Goal: Transaction & Acquisition: Purchase product/service

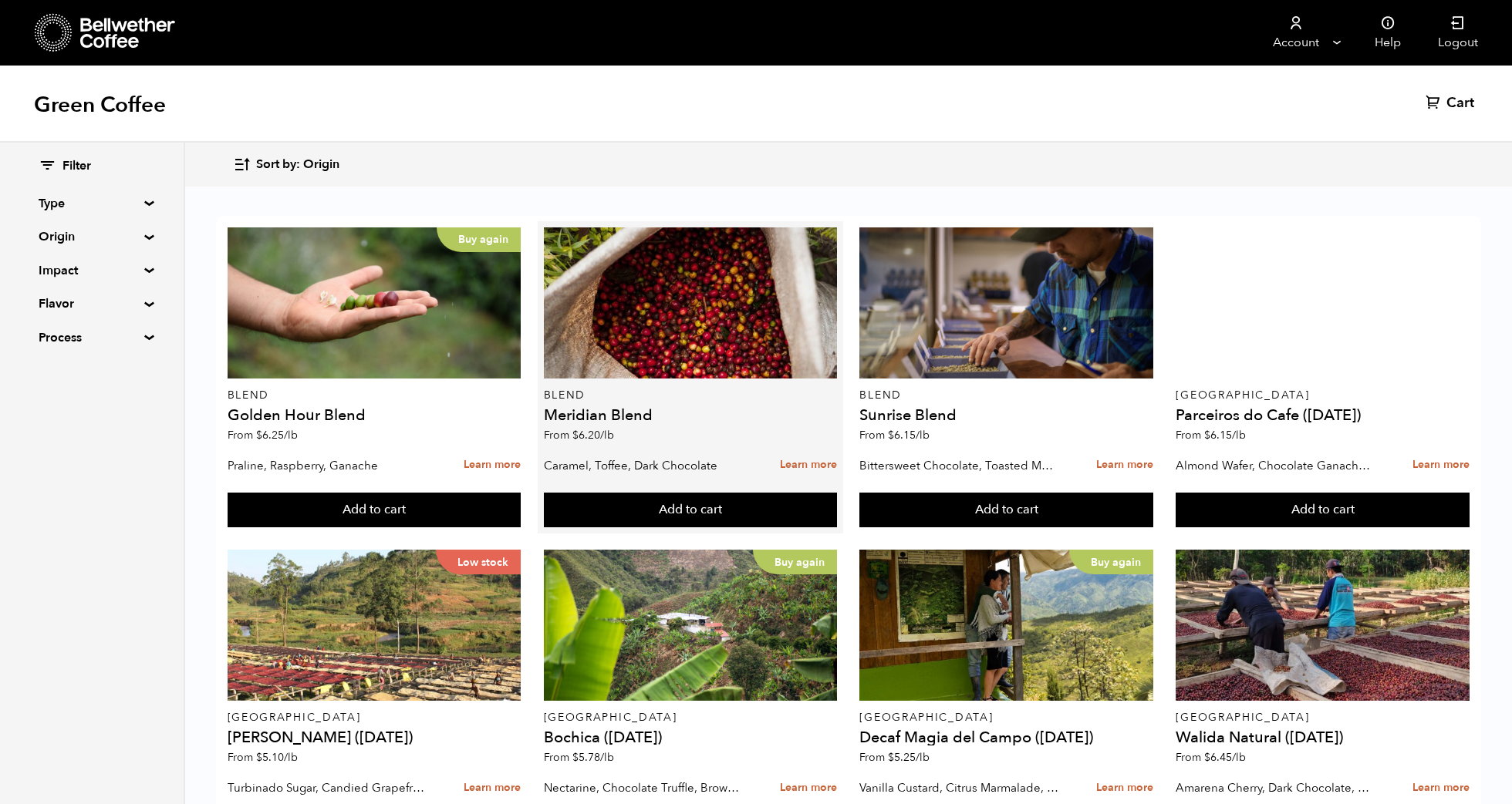
scroll to position [340, 0]
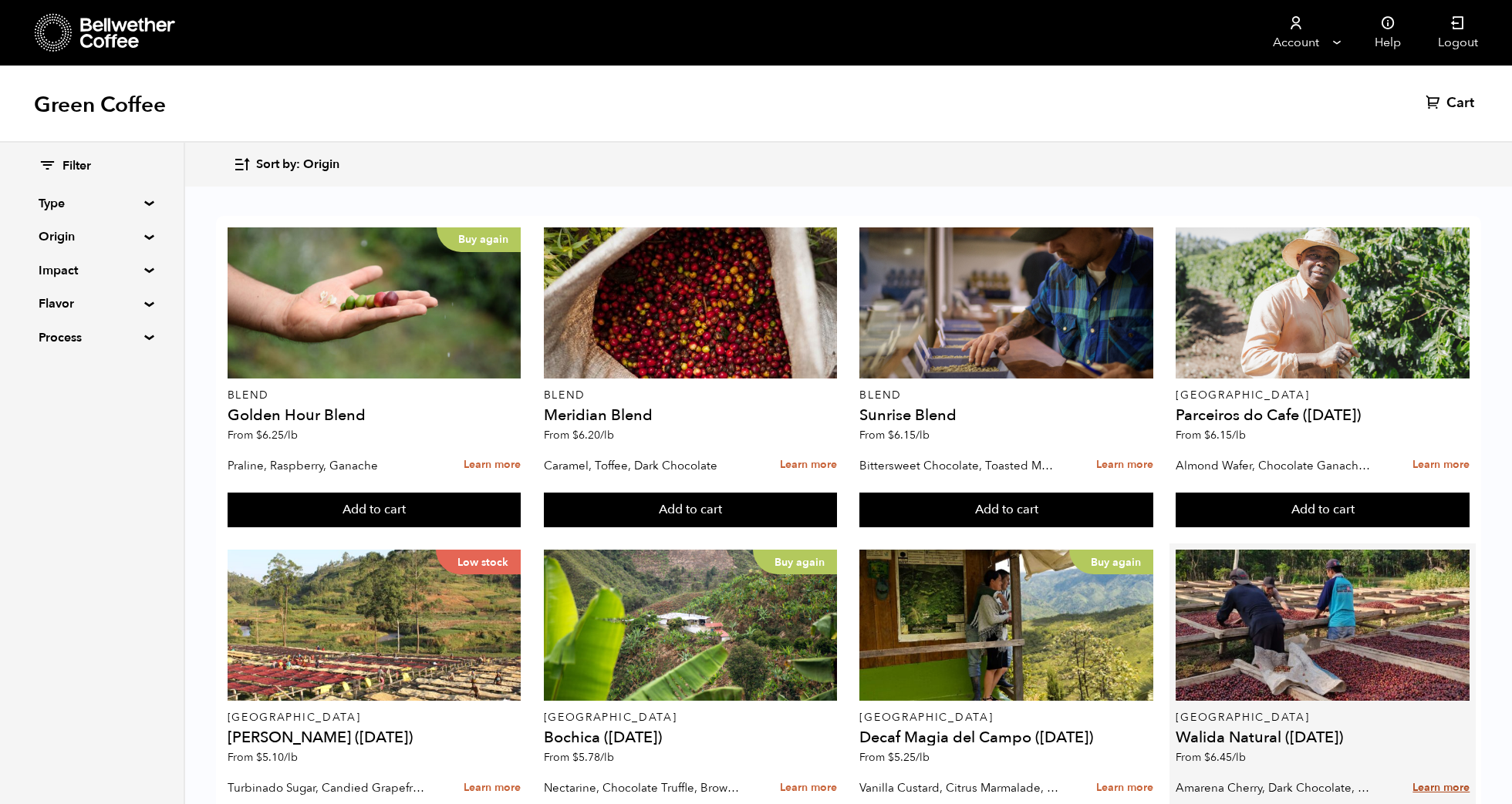
click at [1414, 772] on link "Learn more" at bounding box center [1441, 788] width 57 height 33
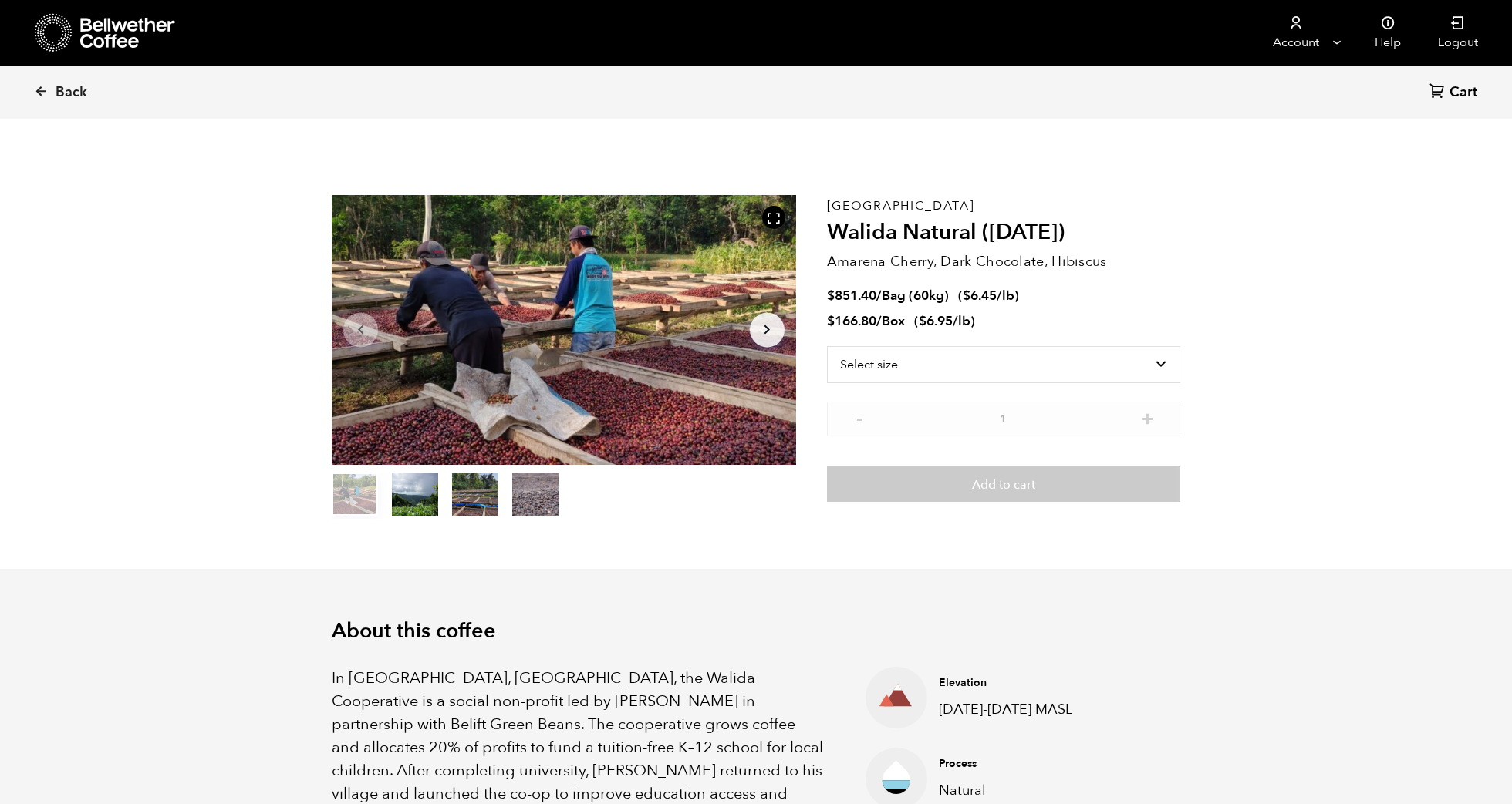
scroll to position [671, 821]
click at [1104, 356] on select "Select size Bag (60kg) (132 lbs) Box (24 lbs)" at bounding box center [1003, 365] width 353 height 37
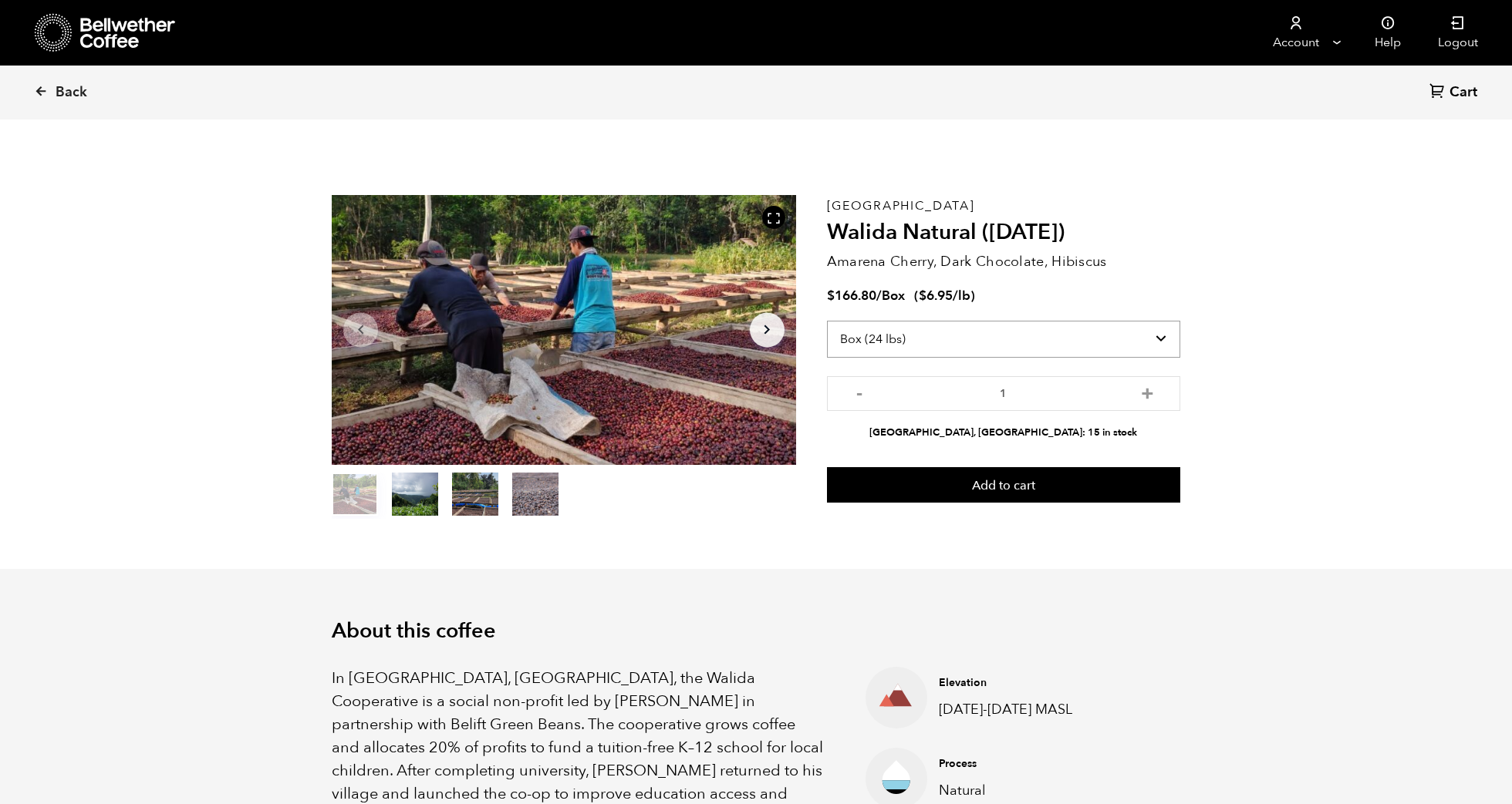
click at [1093, 346] on select "Select size Bag (60kg) (132 lbs) Box (24 lbs)" at bounding box center [1003, 339] width 353 height 37
select select "bag-3"
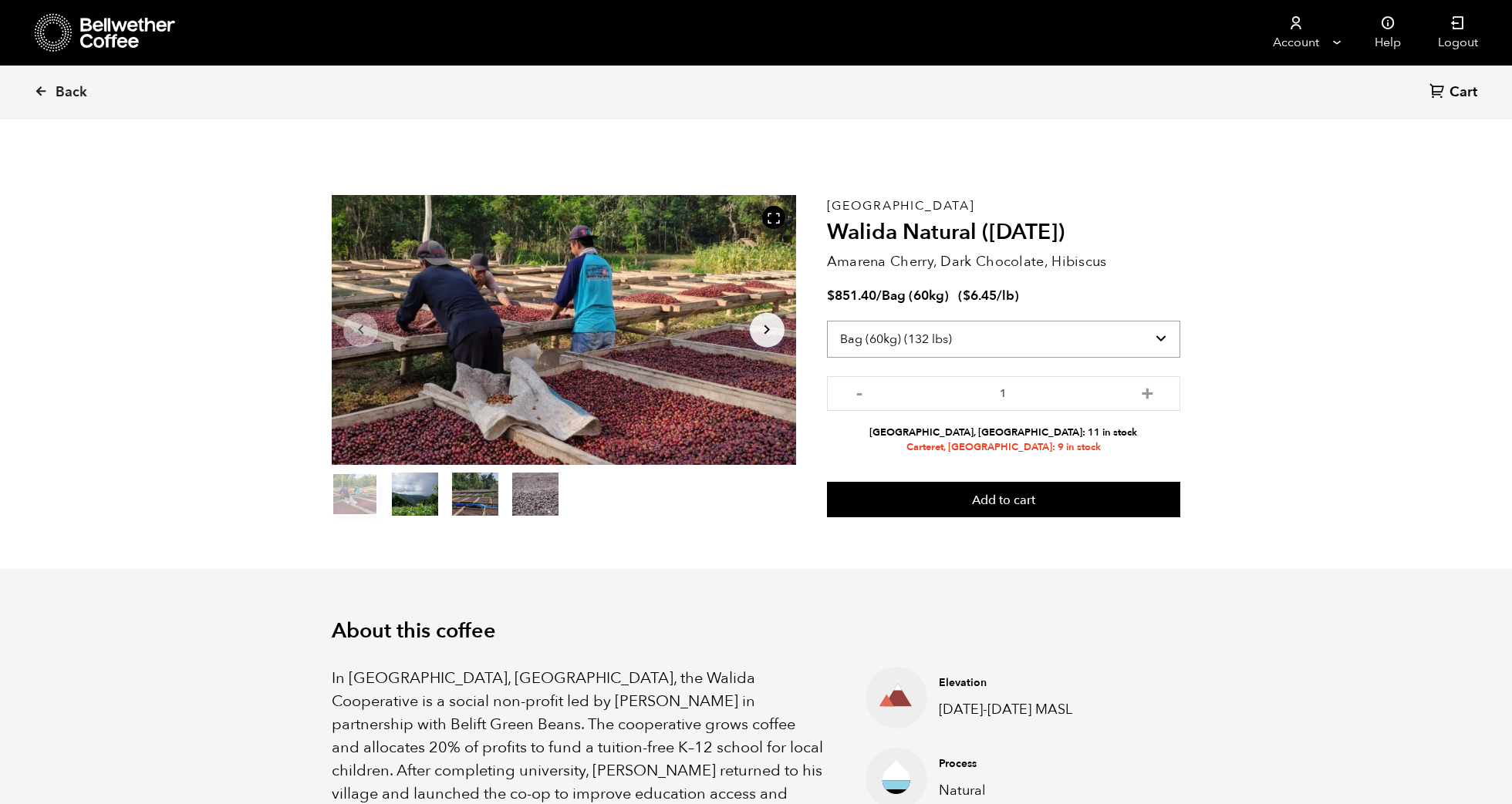
click at [1125, 346] on select "Select size Bag (60kg) (132 lbs) Box (24 lbs)" at bounding box center [1003, 339] width 353 height 37
click at [1111, 335] on select "Select size Bag (60kg) (132 lbs) Box (24 lbs)" at bounding box center [1003, 339] width 353 height 37
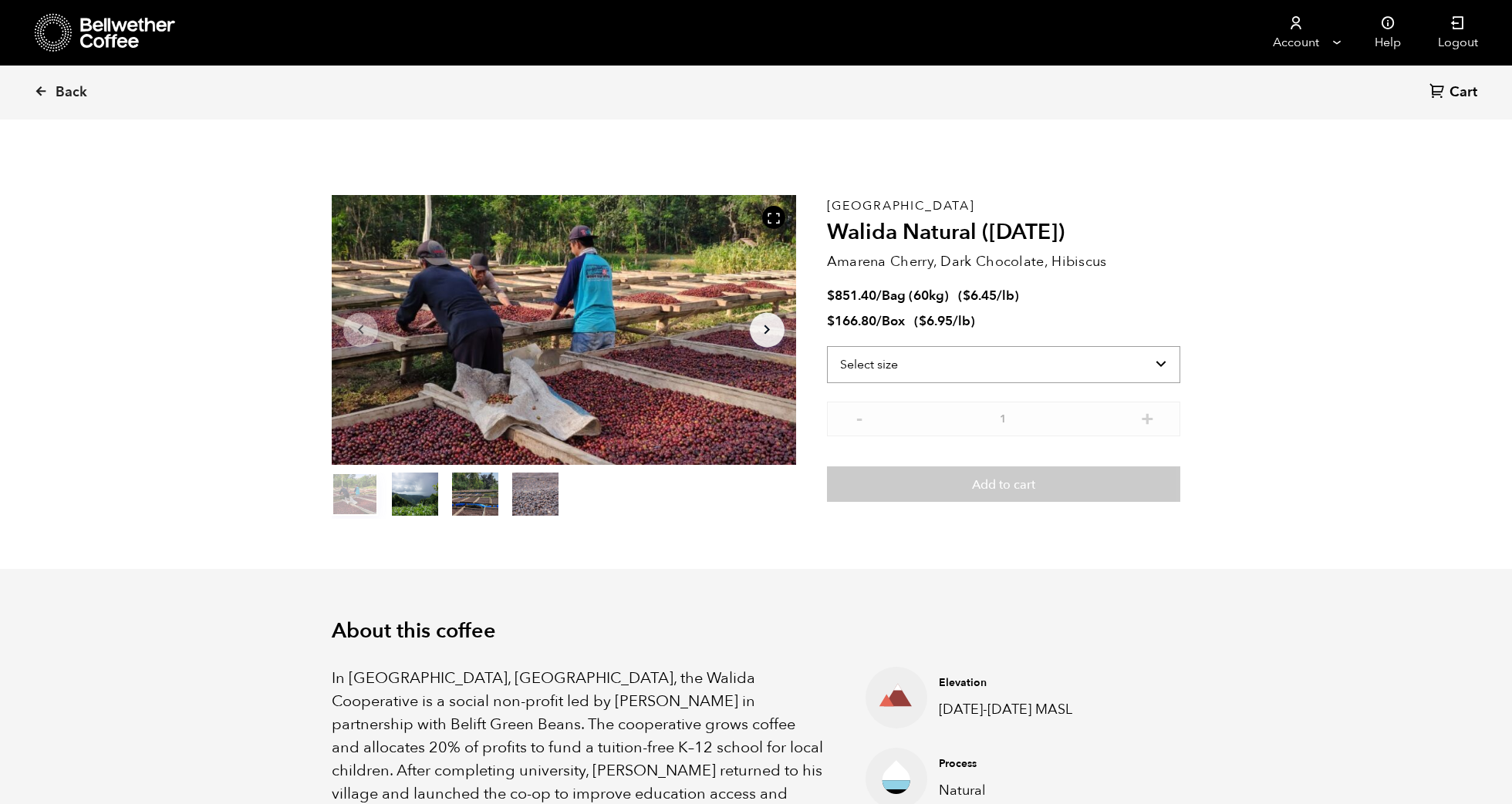
click at [1096, 360] on select "Select size Bag (60kg) (132 lbs) Box (24 lbs)" at bounding box center [1003, 365] width 353 height 37
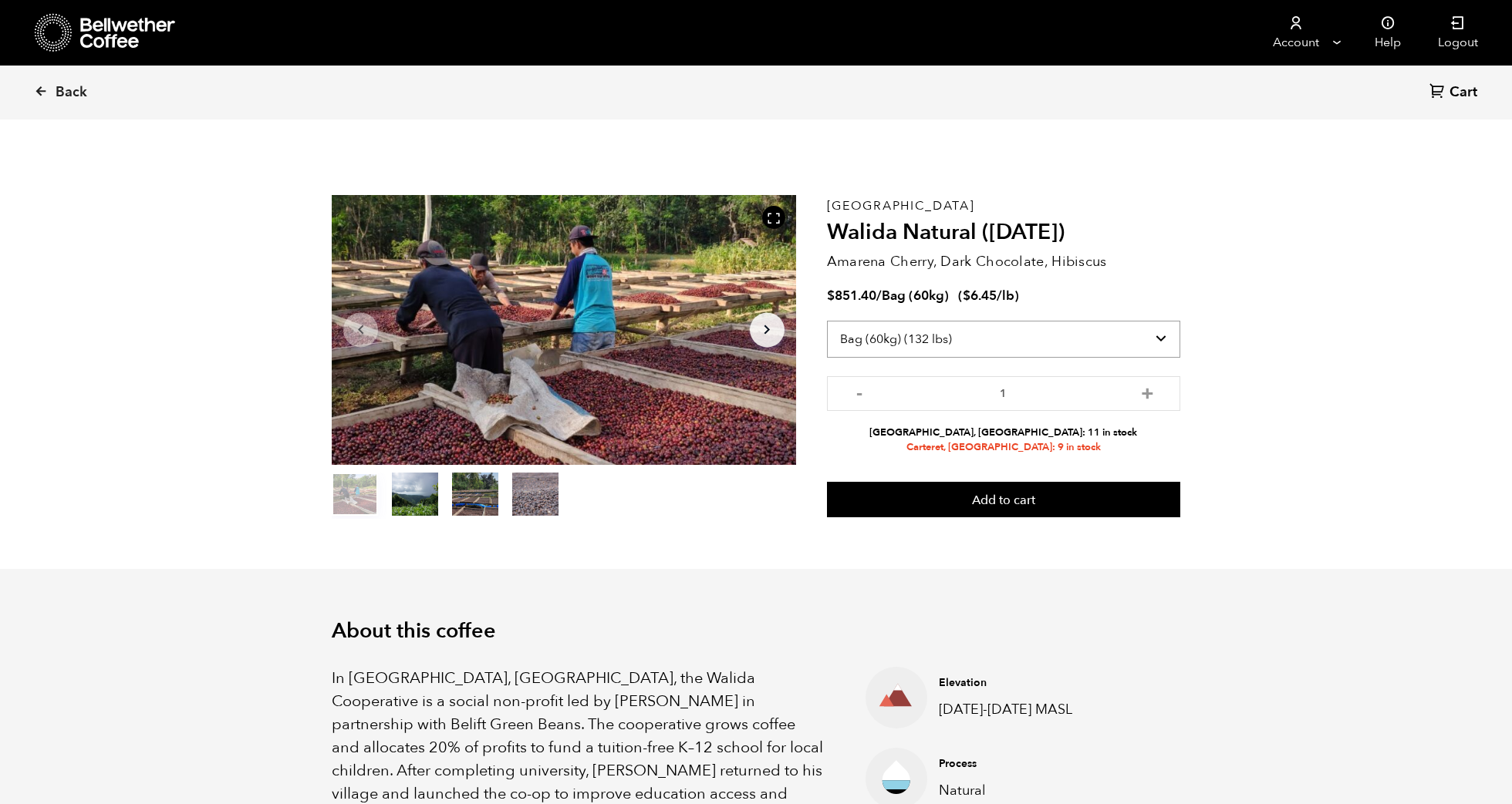
click at [1079, 342] on select "Select size Bag (60kg) (132 lbs) Box (24 lbs)" at bounding box center [1003, 339] width 353 height 37
select select "box"
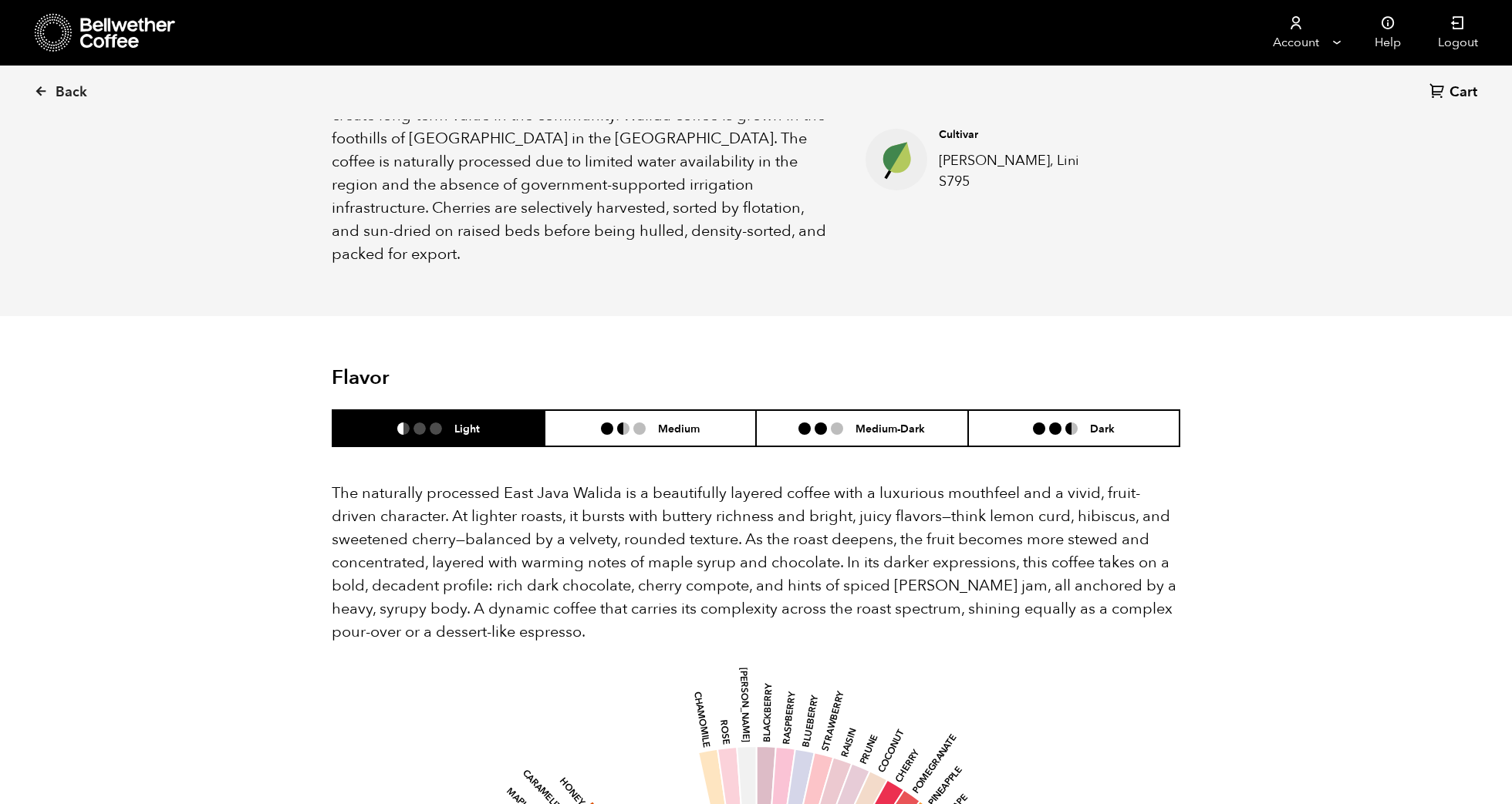
scroll to position [704, 0]
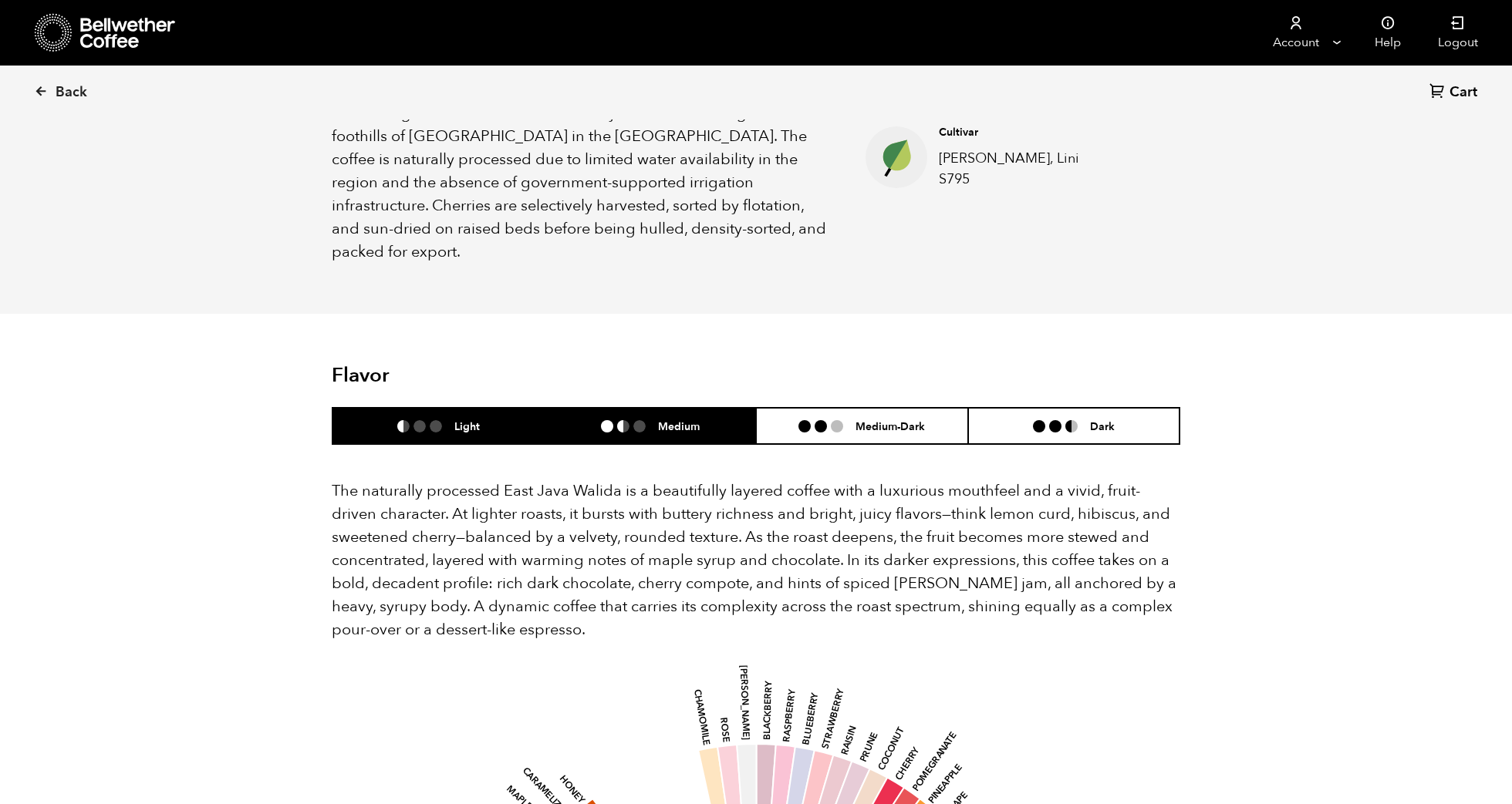
click at [685, 420] on h6 "Medium" at bounding box center [679, 426] width 42 height 13
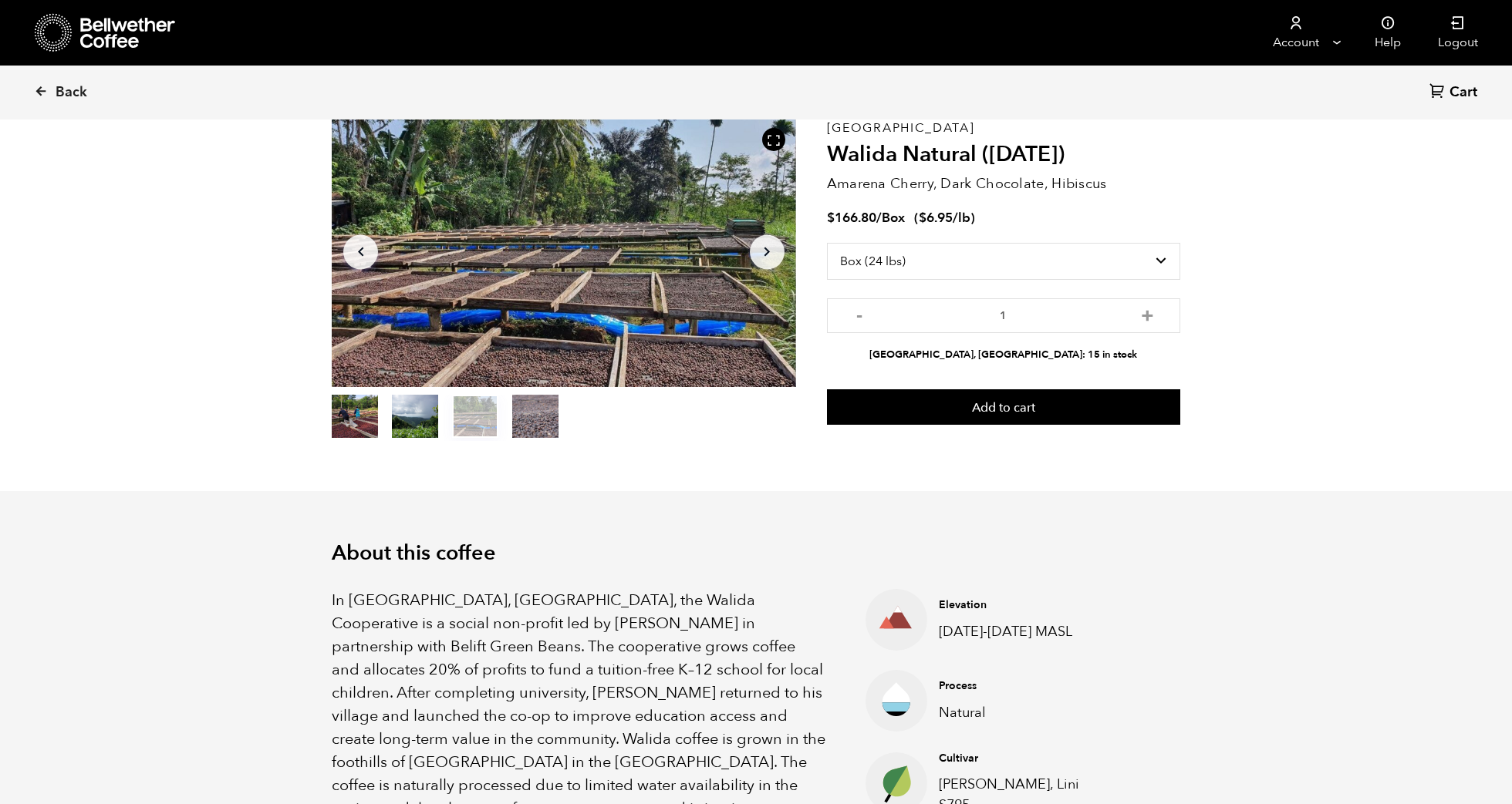
scroll to position [0, 0]
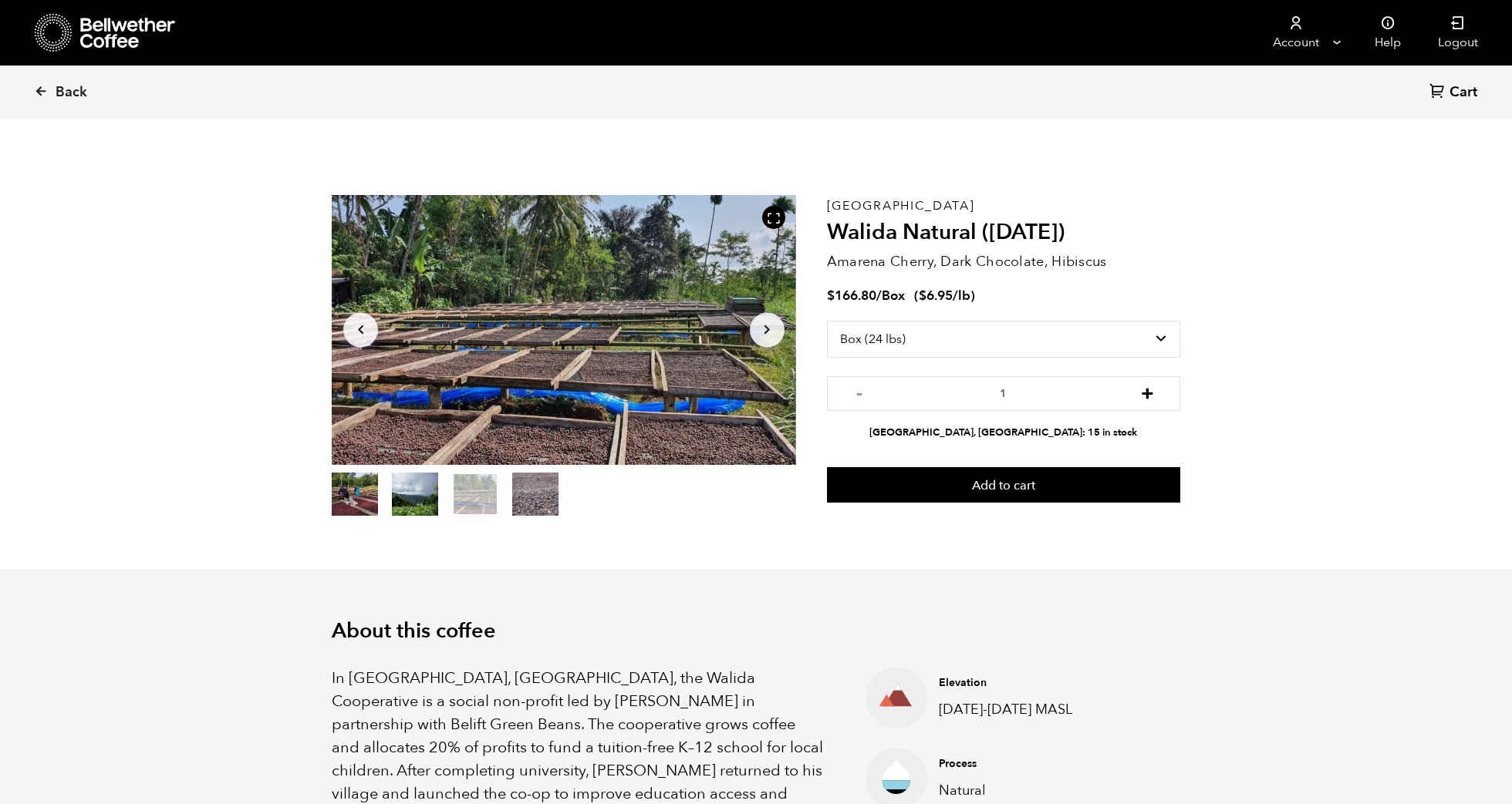
click at [1149, 387] on button "+" at bounding box center [1148, 392] width 19 height 15
type input "2"
click at [1009, 481] on button "Add to cart" at bounding box center [1003, 485] width 353 height 35
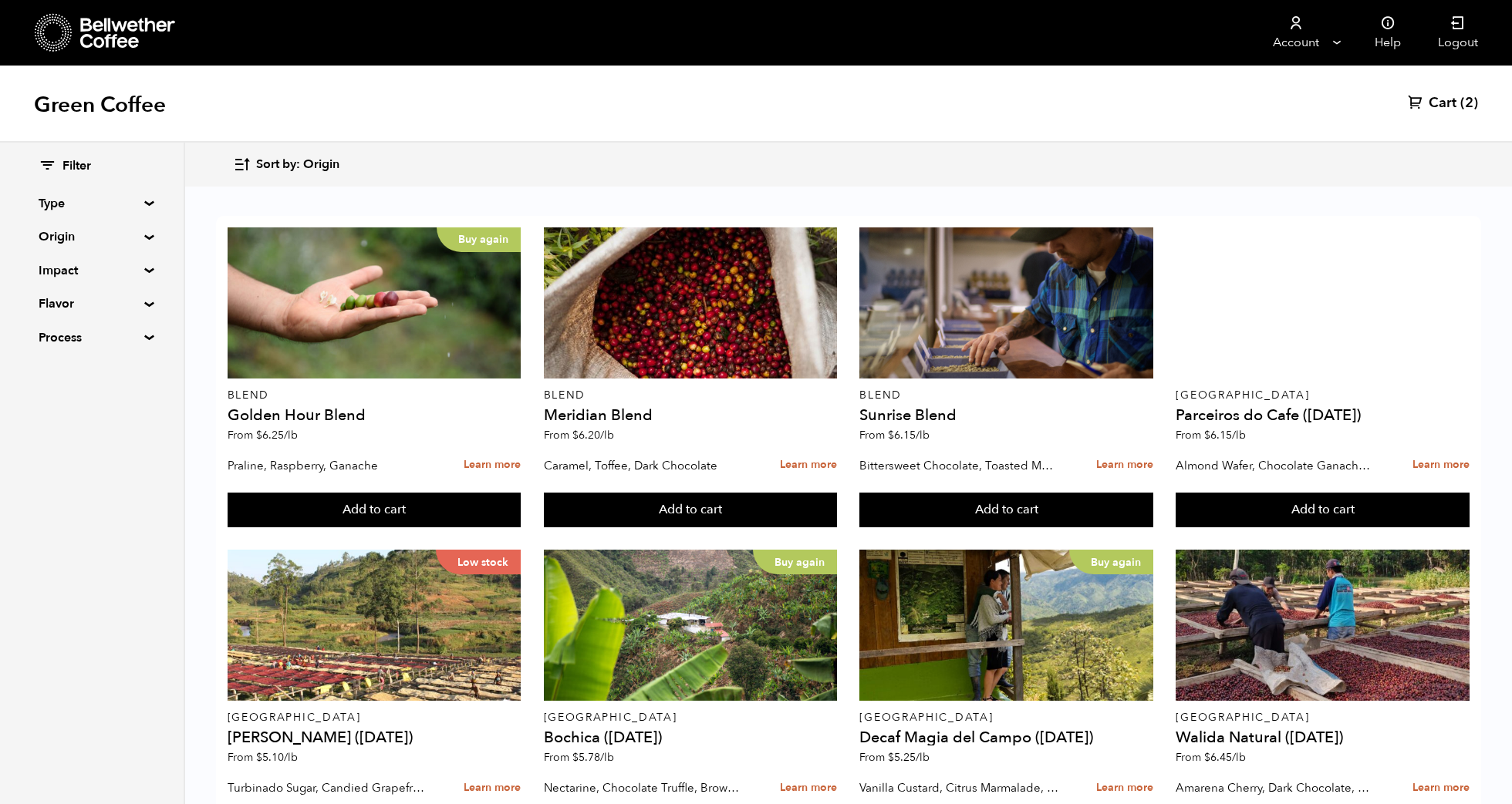
scroll to position [1064, 0]
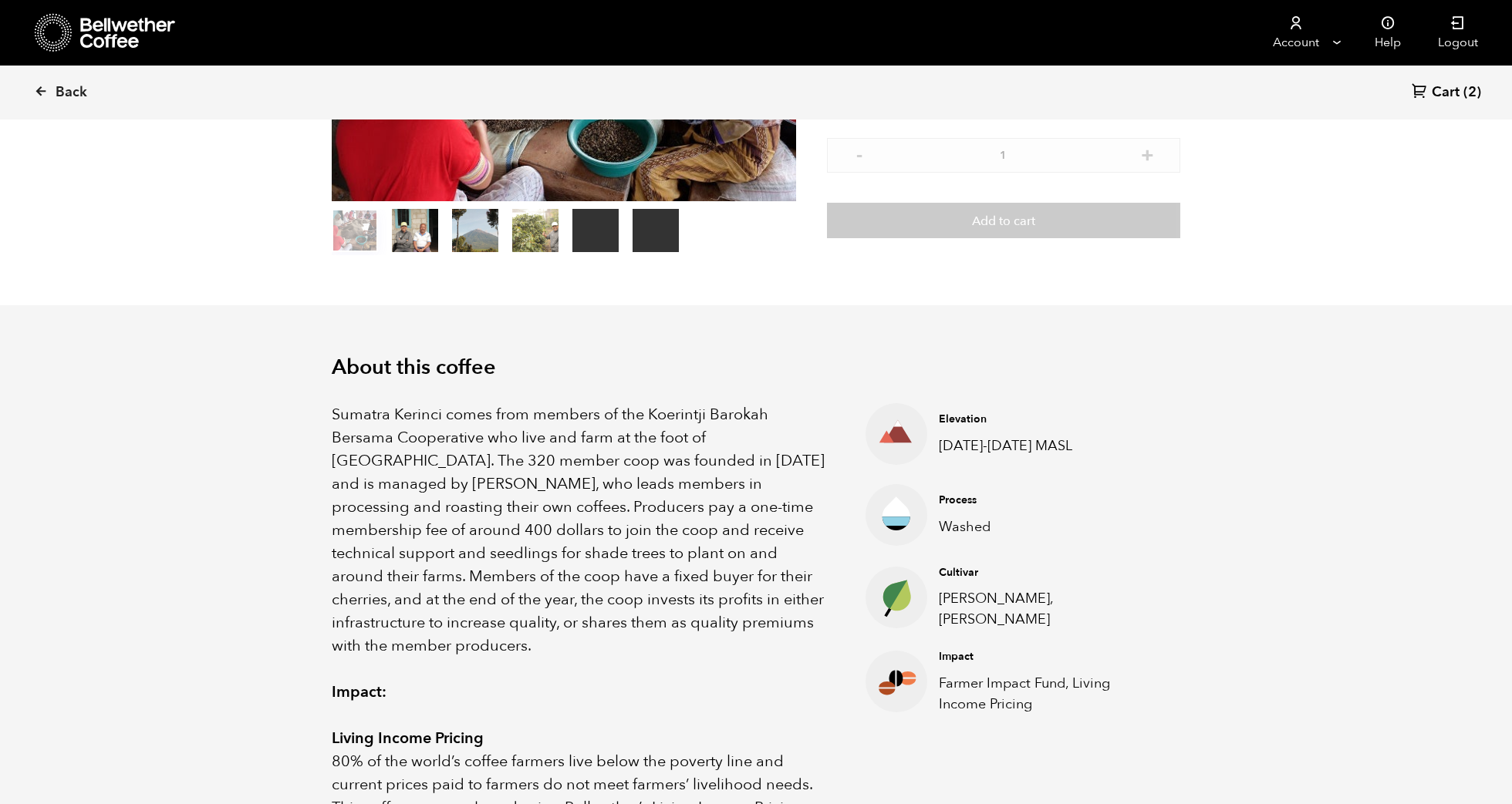
scroll to position [271, 0]
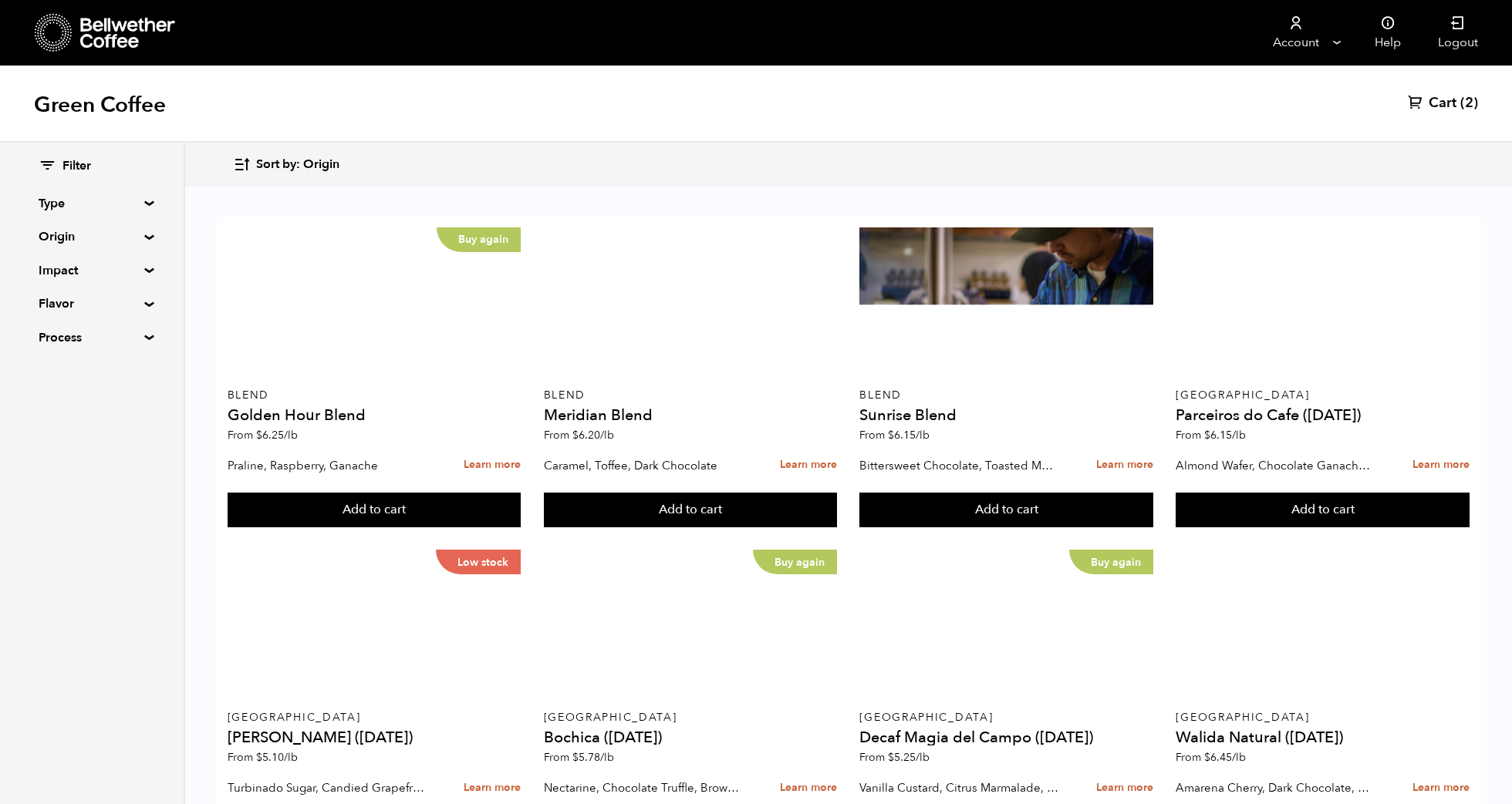
scroll to position [1064, 0]
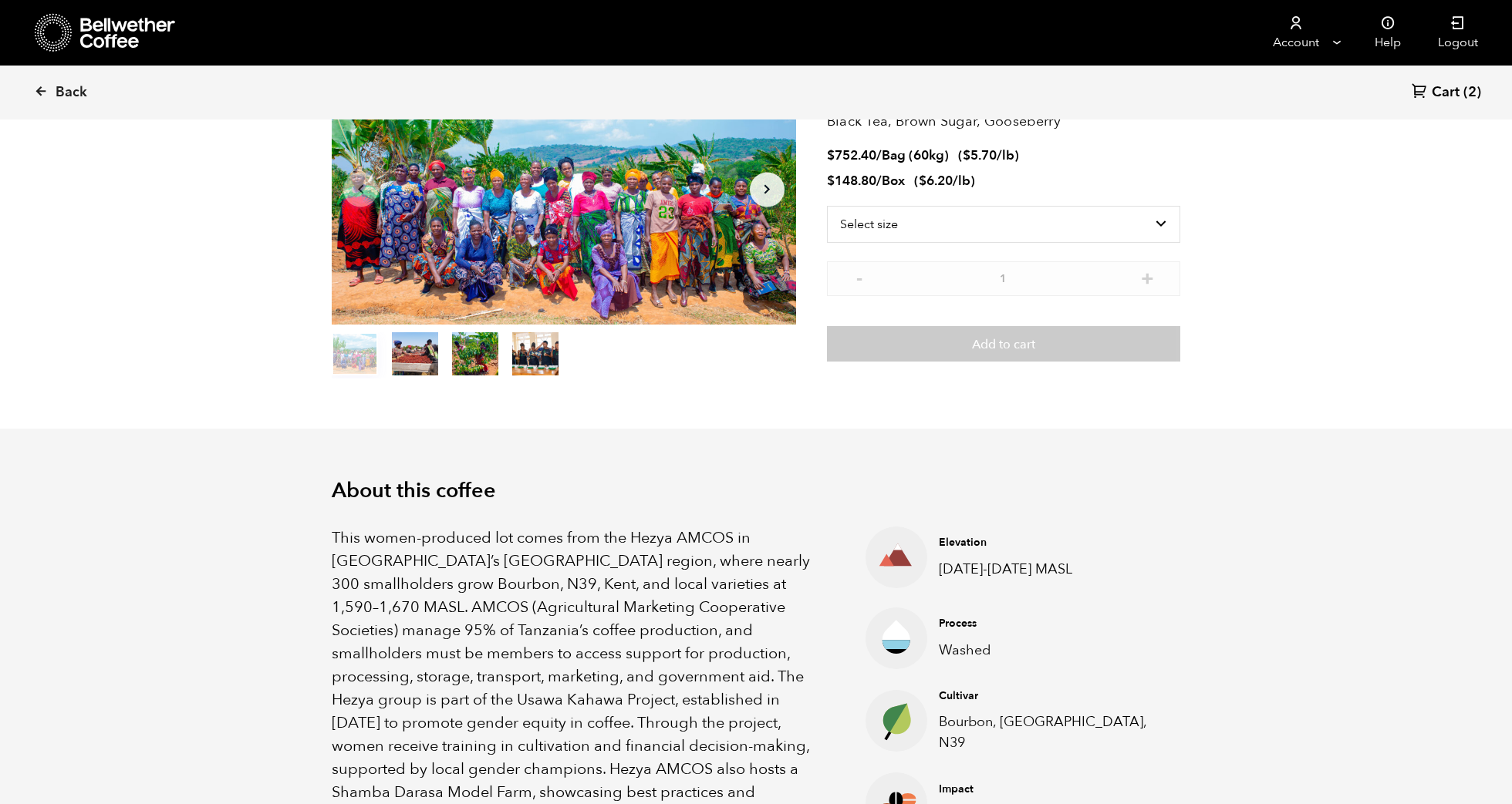
scroll to position [145, 0]
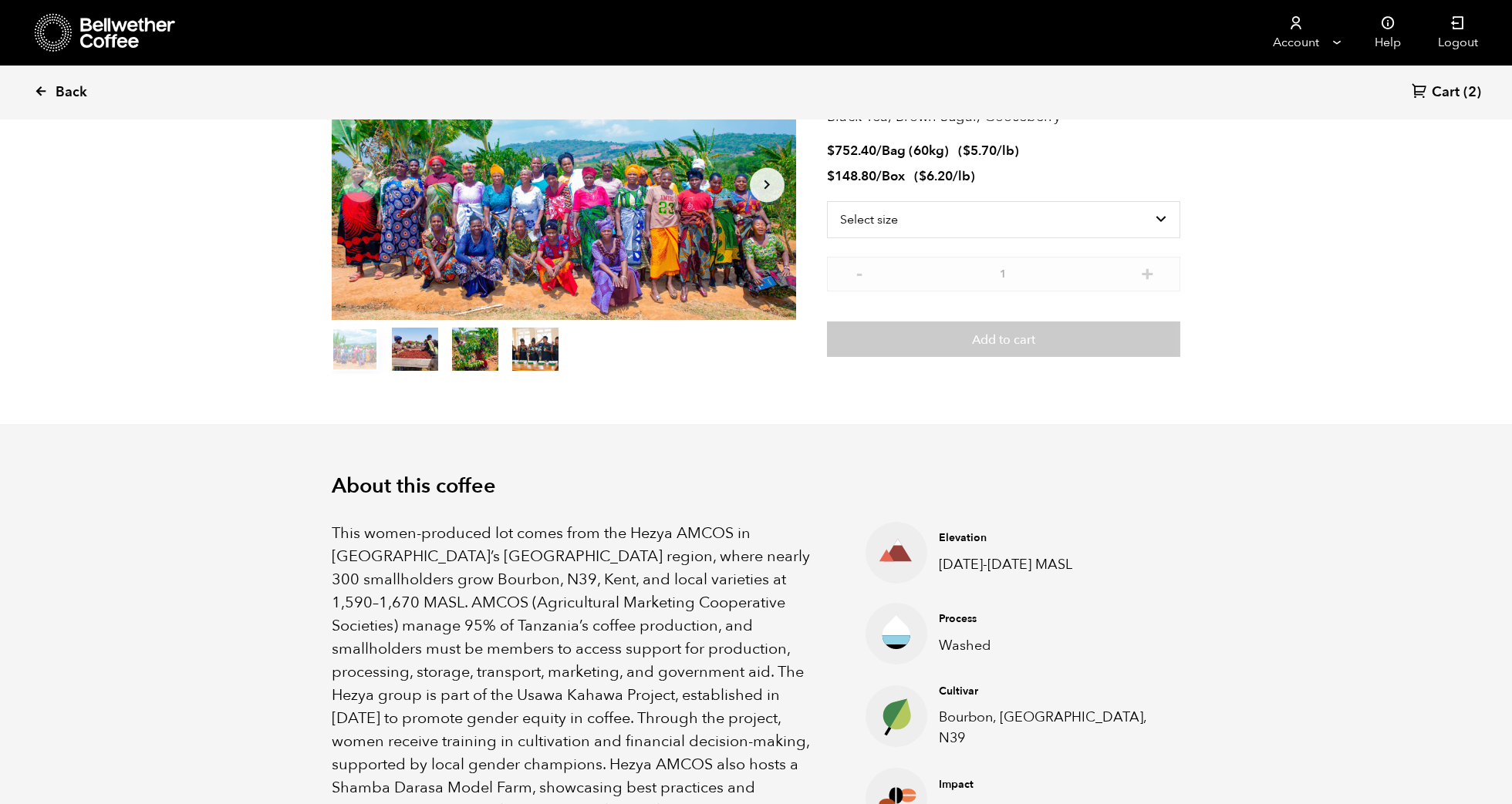
click at [43, 91] on icon at bounding box center [40, 91] width 14 height 14
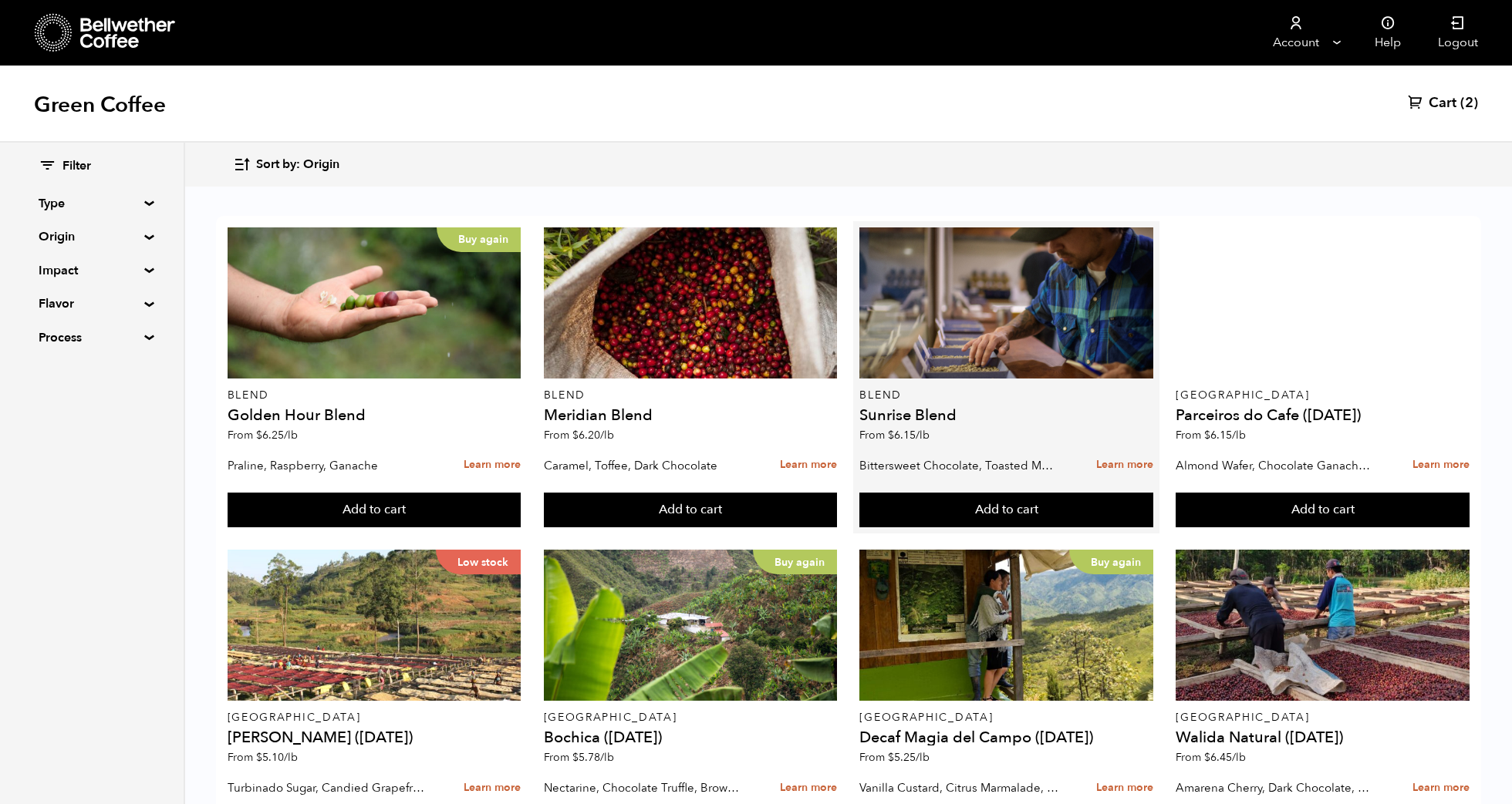
scroll to position [411, 0]
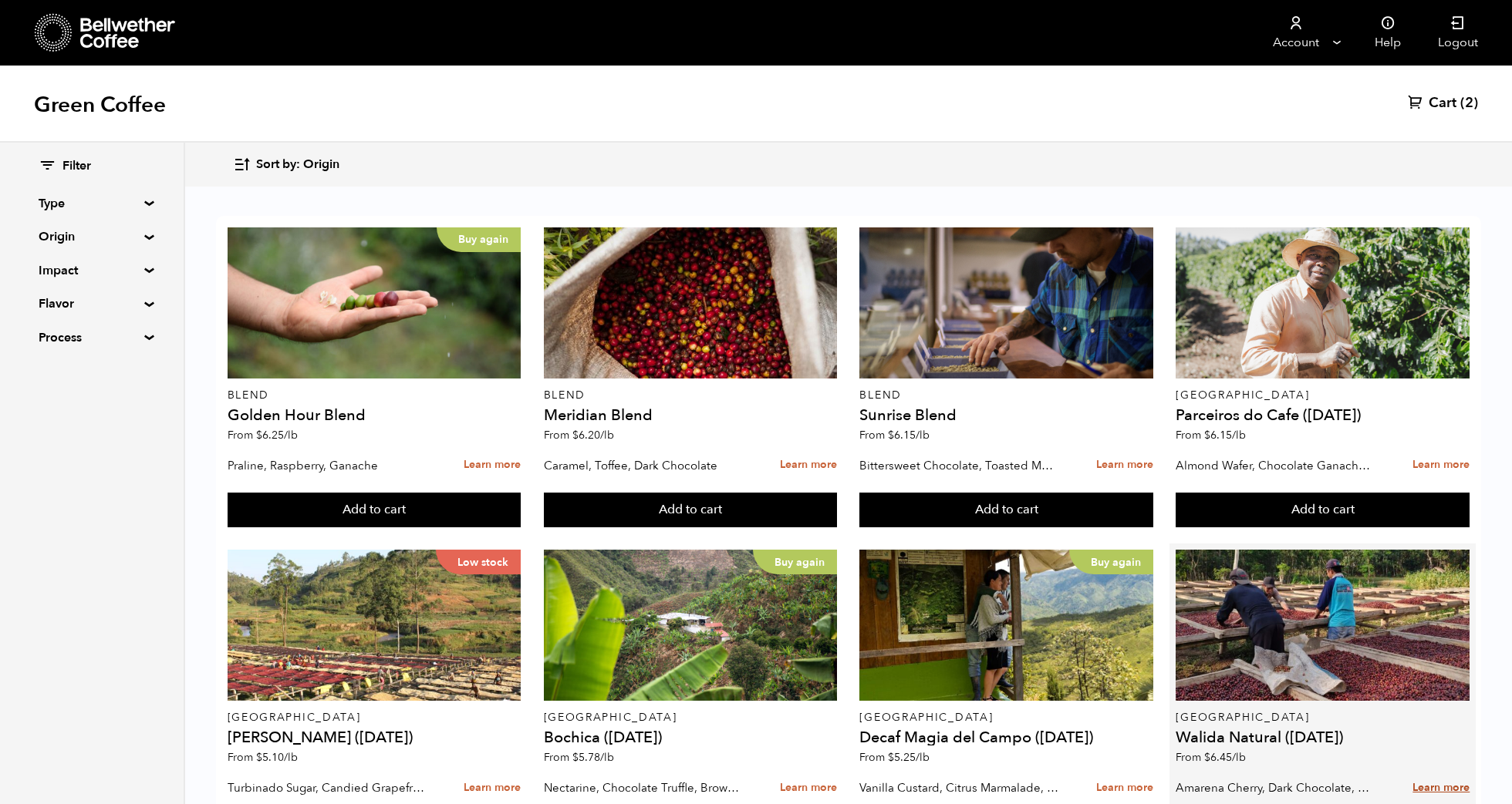
click at [1428, 772] on link "Learn more" at bounding box center [1441, 788] width 57 height 33
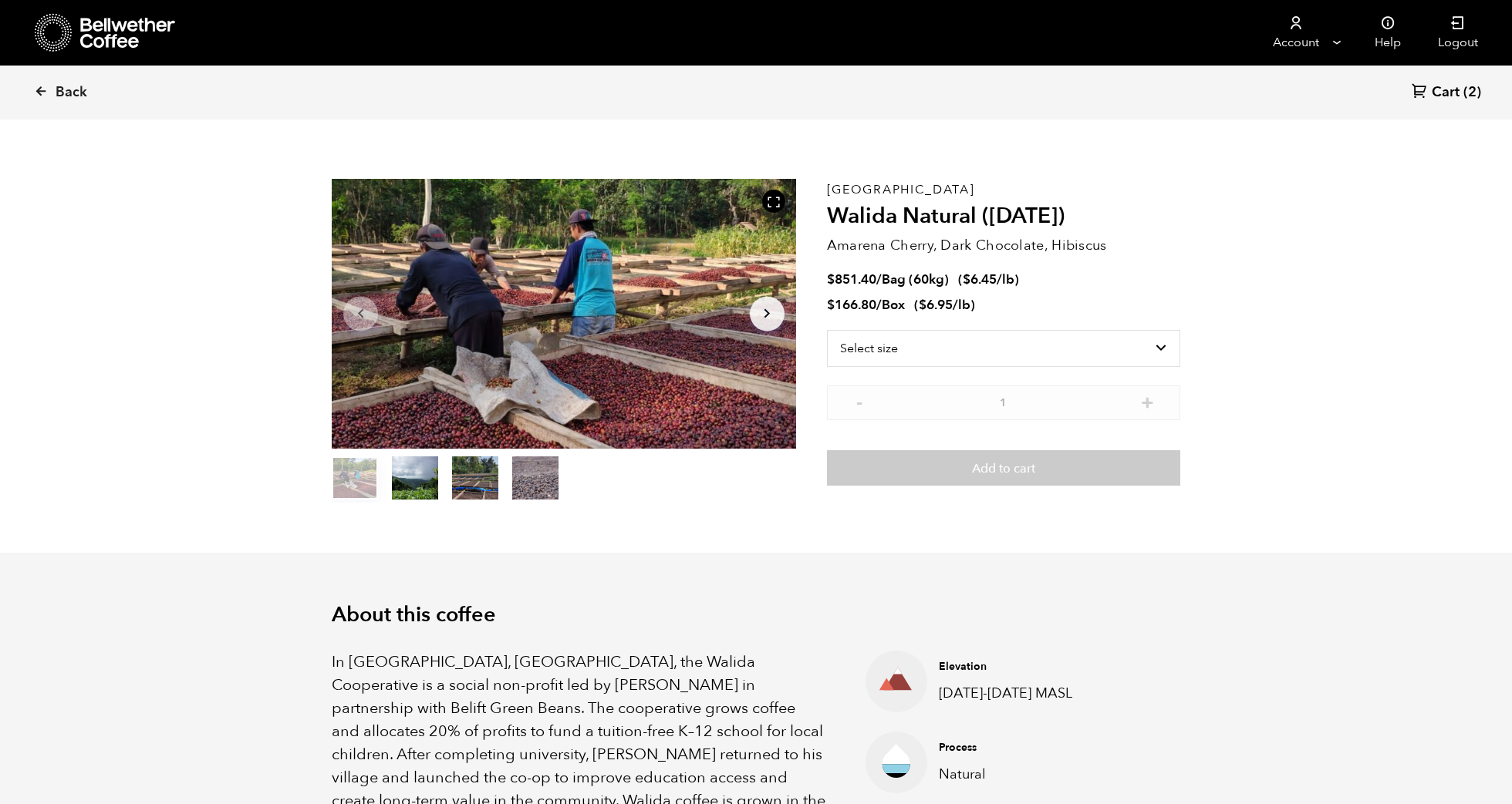
scroll to position [15, 0]
click at [51, 86] on link "Back" at bounding box center [81, 92] width 96 height 52
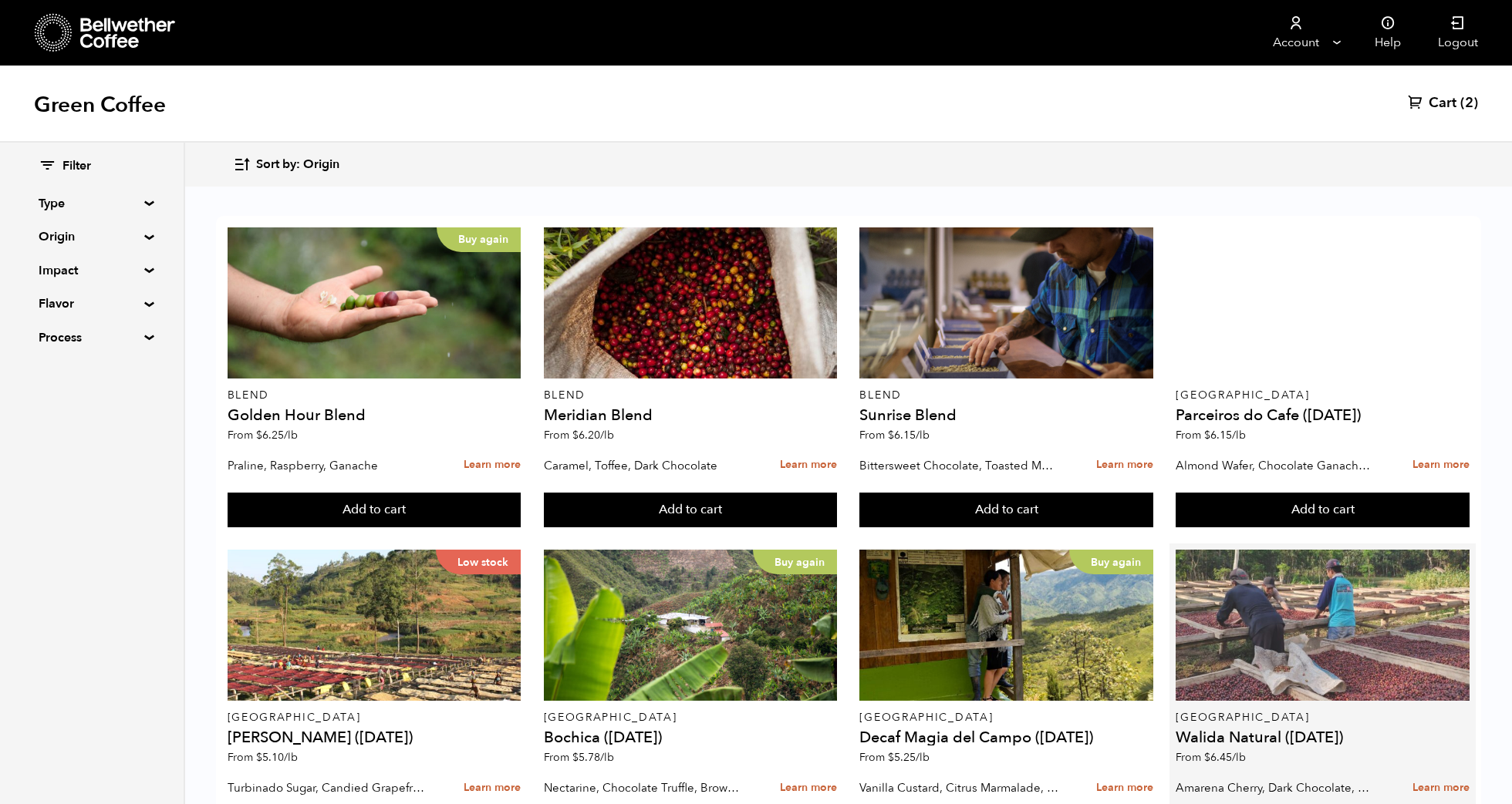
scroll to position [1059, 0]
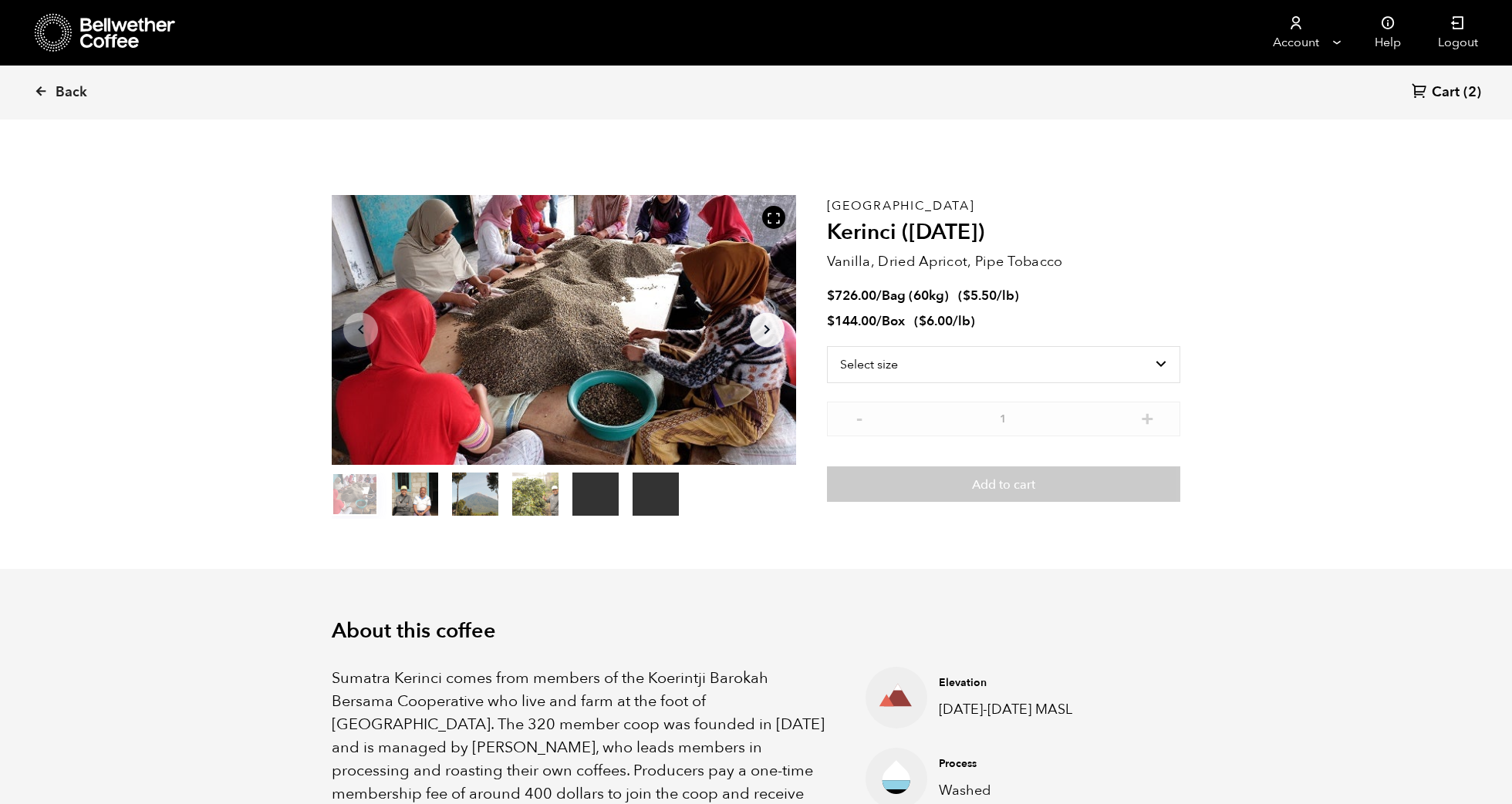
scroll to position [671, 821]
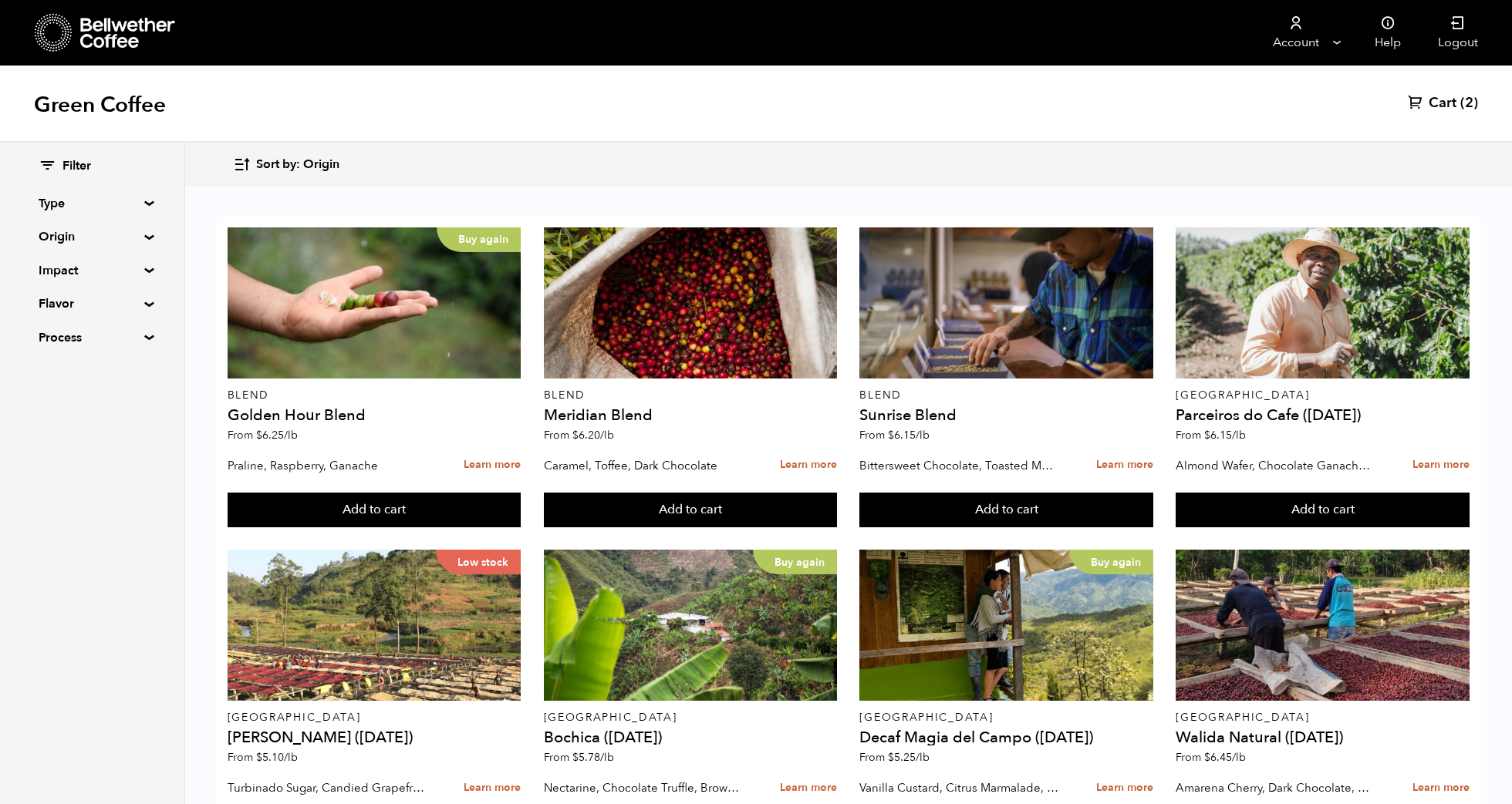
click at [1448, 108] on span "Cart" at bounding box center [1442, 103] width 28 height 18
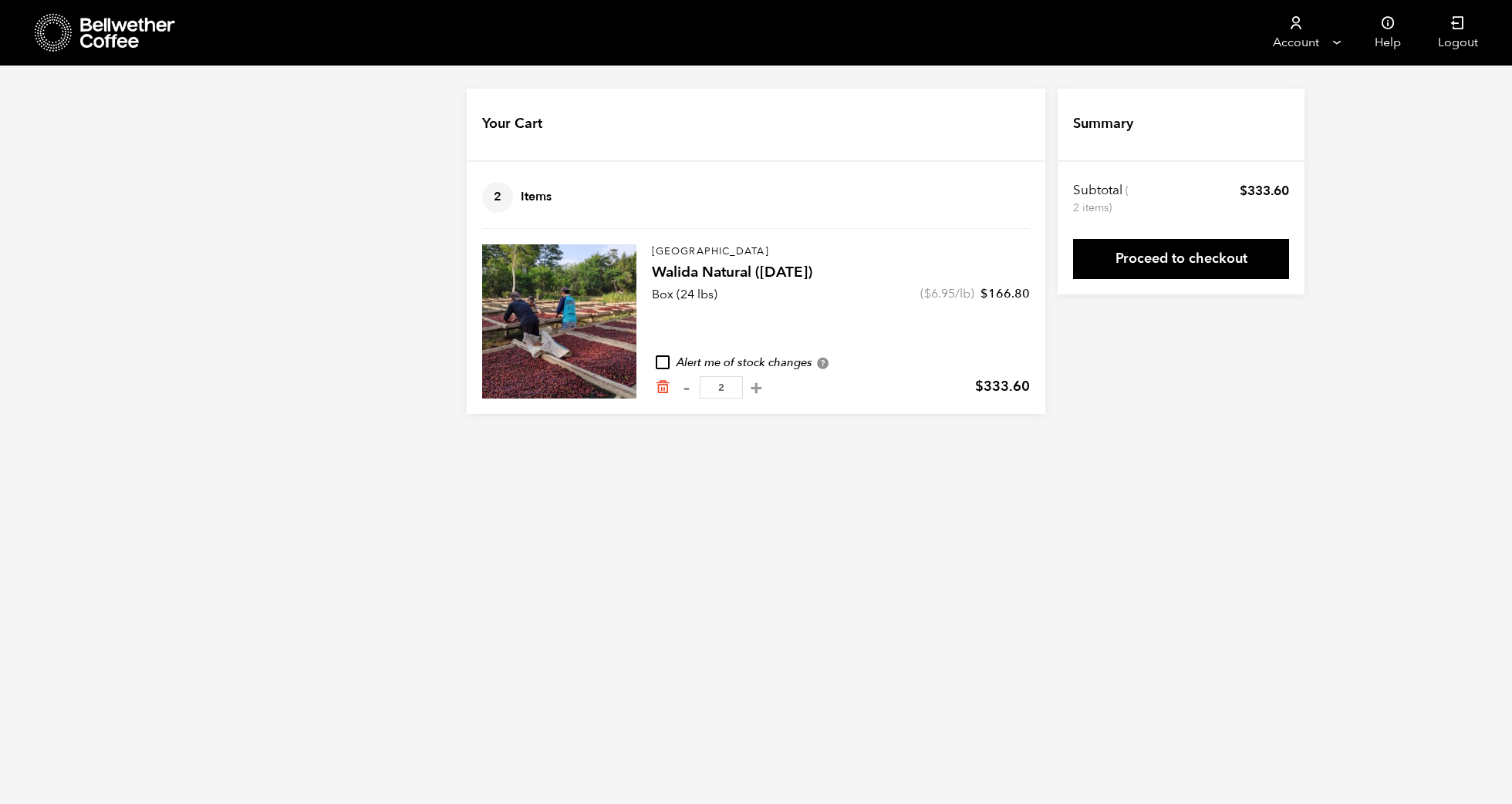
click at [701, 271] on h4 "Walida Natural ([DATE])" at bounding box center [840, 273] width 378 height 22
click at [664, 286] on p "Box (24 lbs)" at bounding box center [685, 294] width 66 height 18
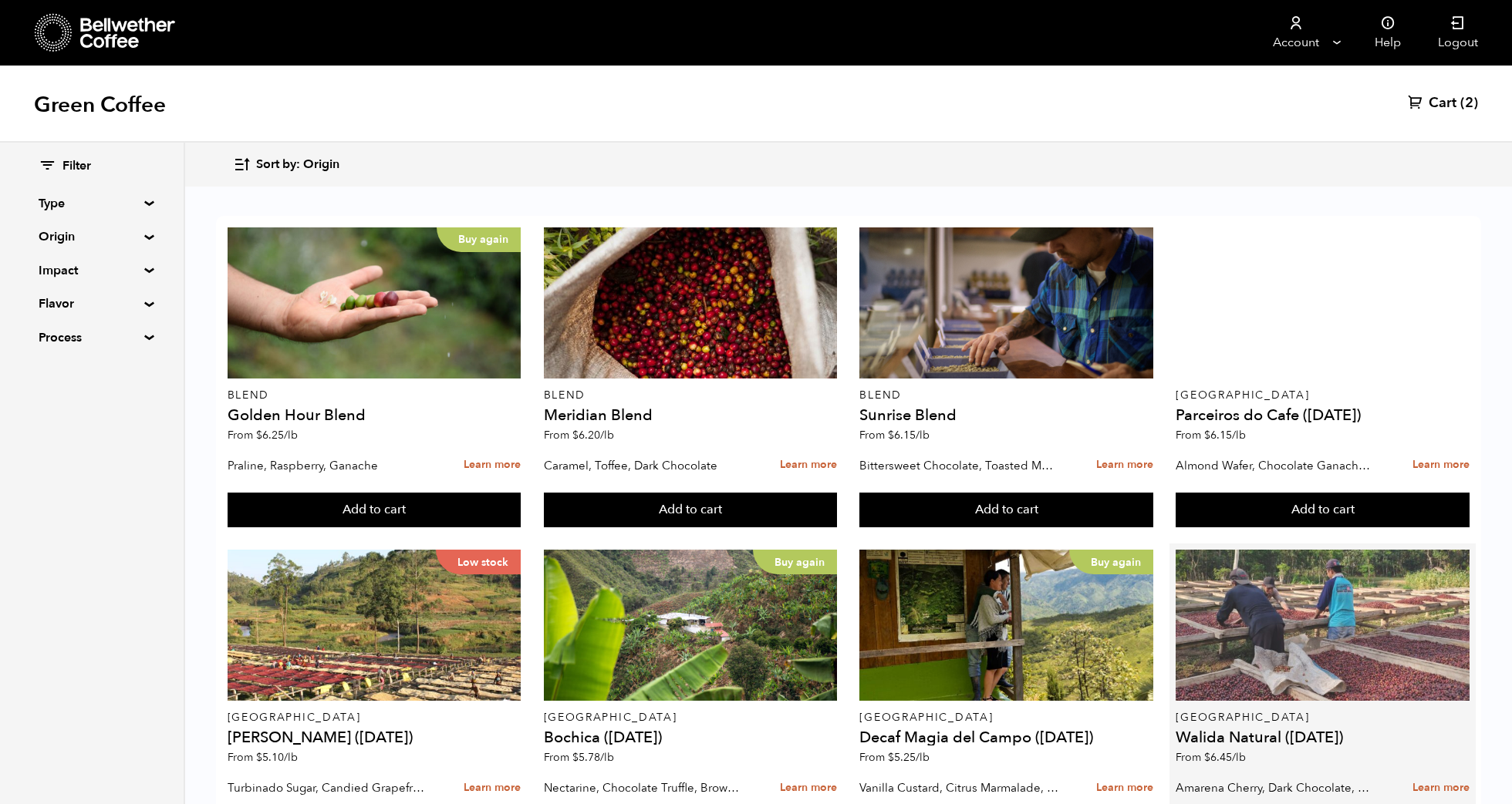
scroll to position [229, 0]
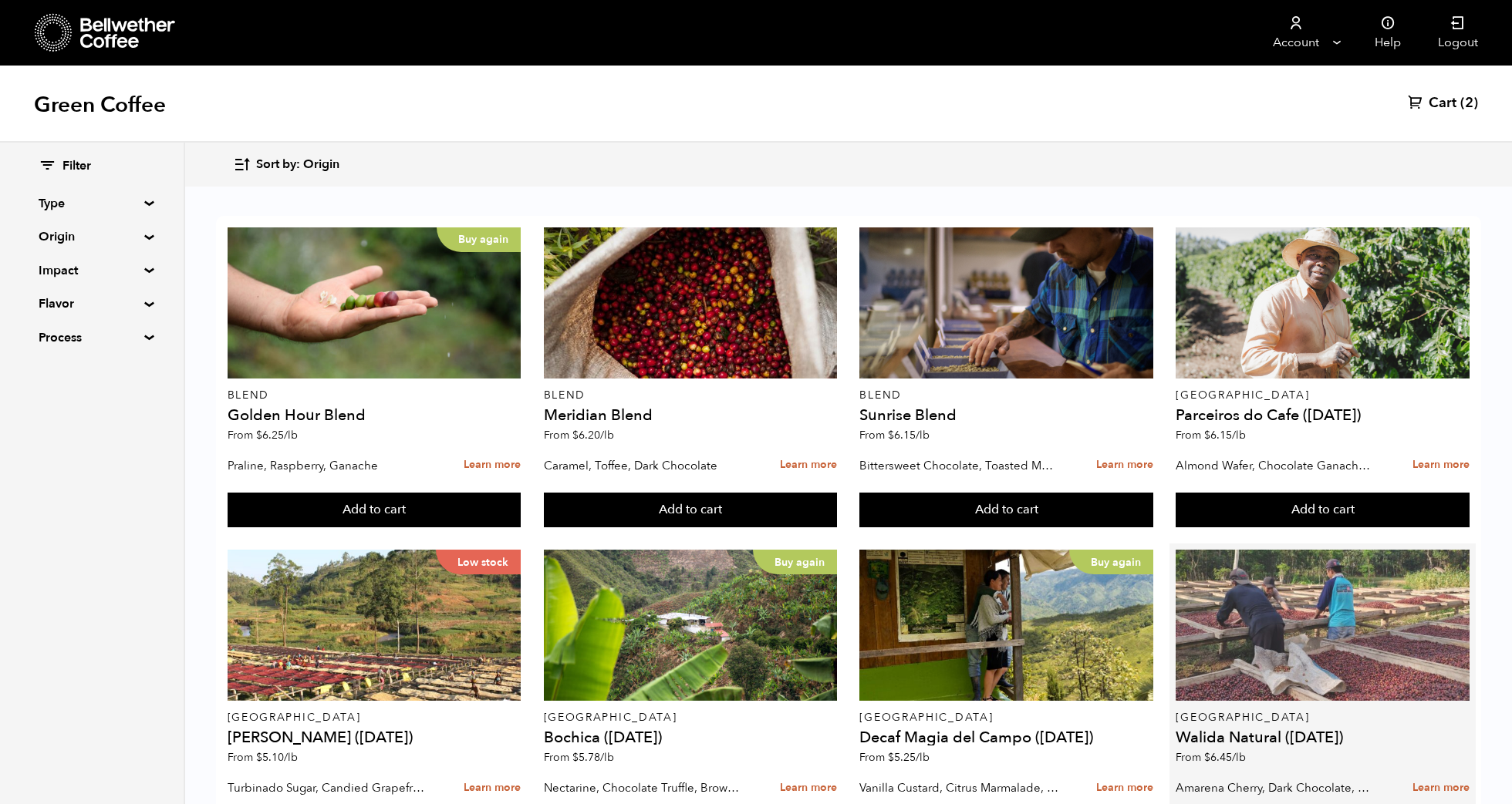
click at [1283, 550] on div at bounding box center [1323, 625] width 294 height 151
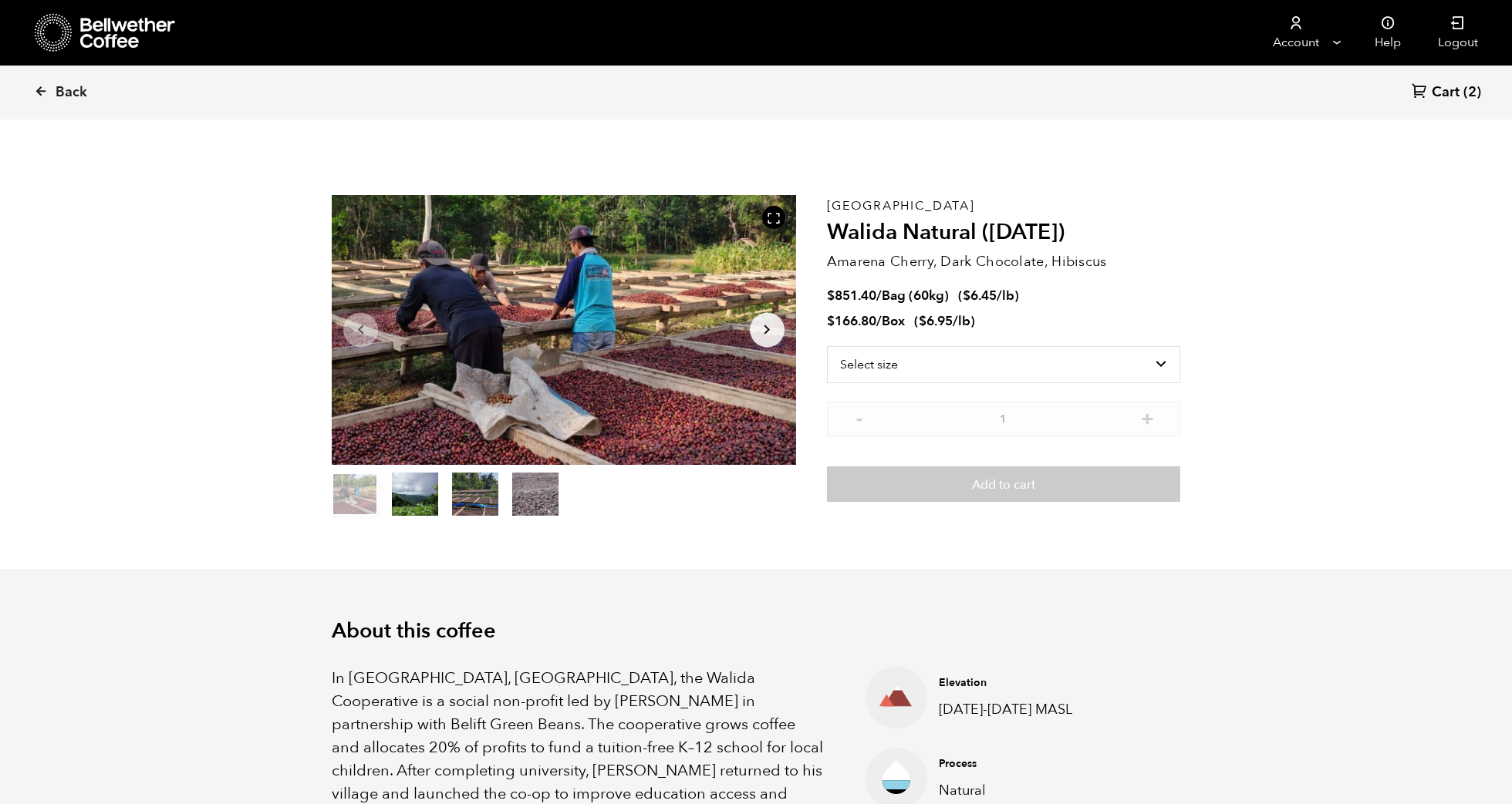
scroll to position [671, 821]
click at [1142, 371] on select "Select size Bag (60kg) (132 lbs) Box (24 lbs)" at bounding box center [1003, 365] width 353 height 37
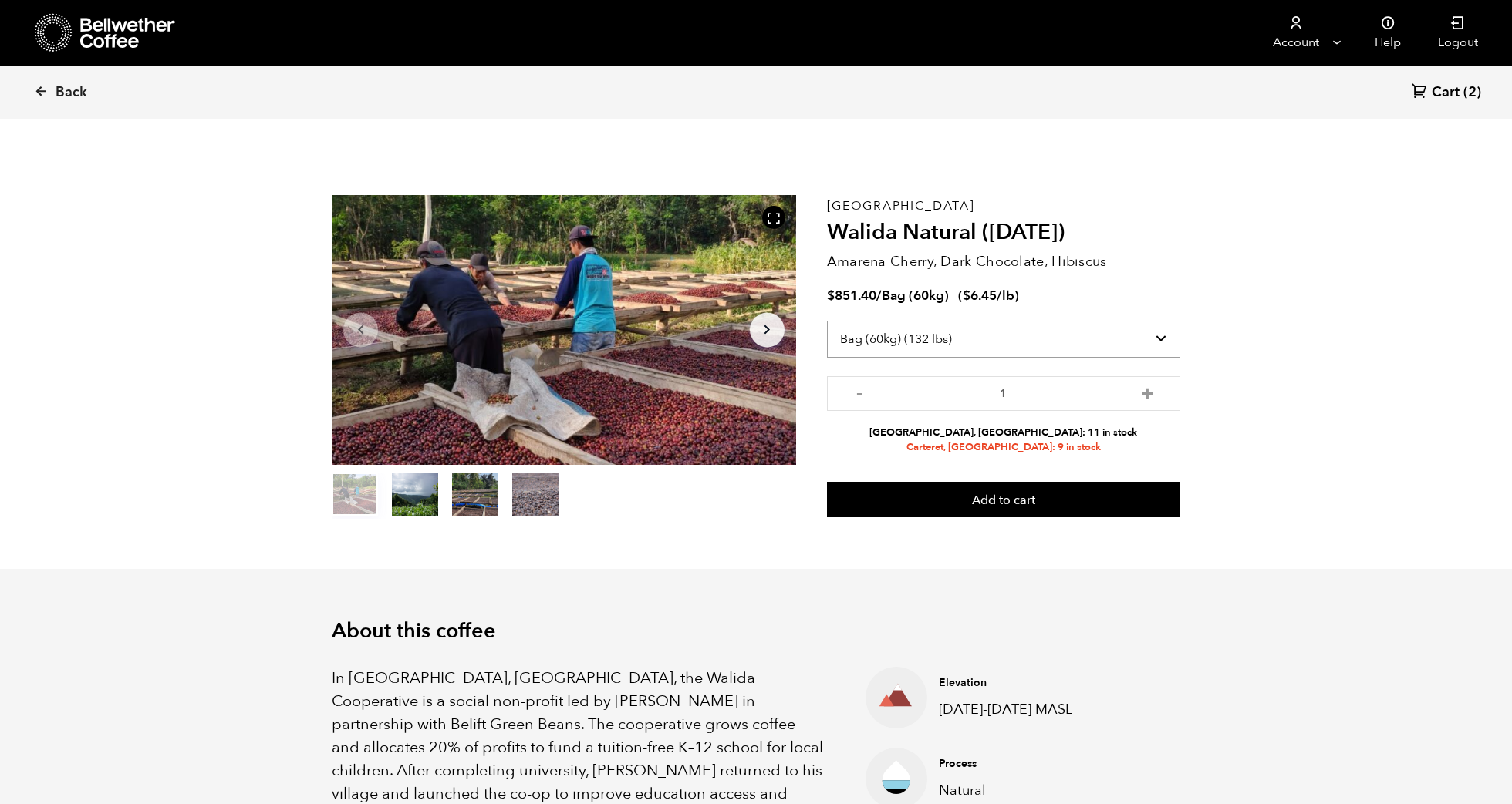
click at [931, 340] on select "Select size Bag (60kg) (132 lbs) Box (24 lbs)" at bounding box center [1003, 339] width 353 height 37
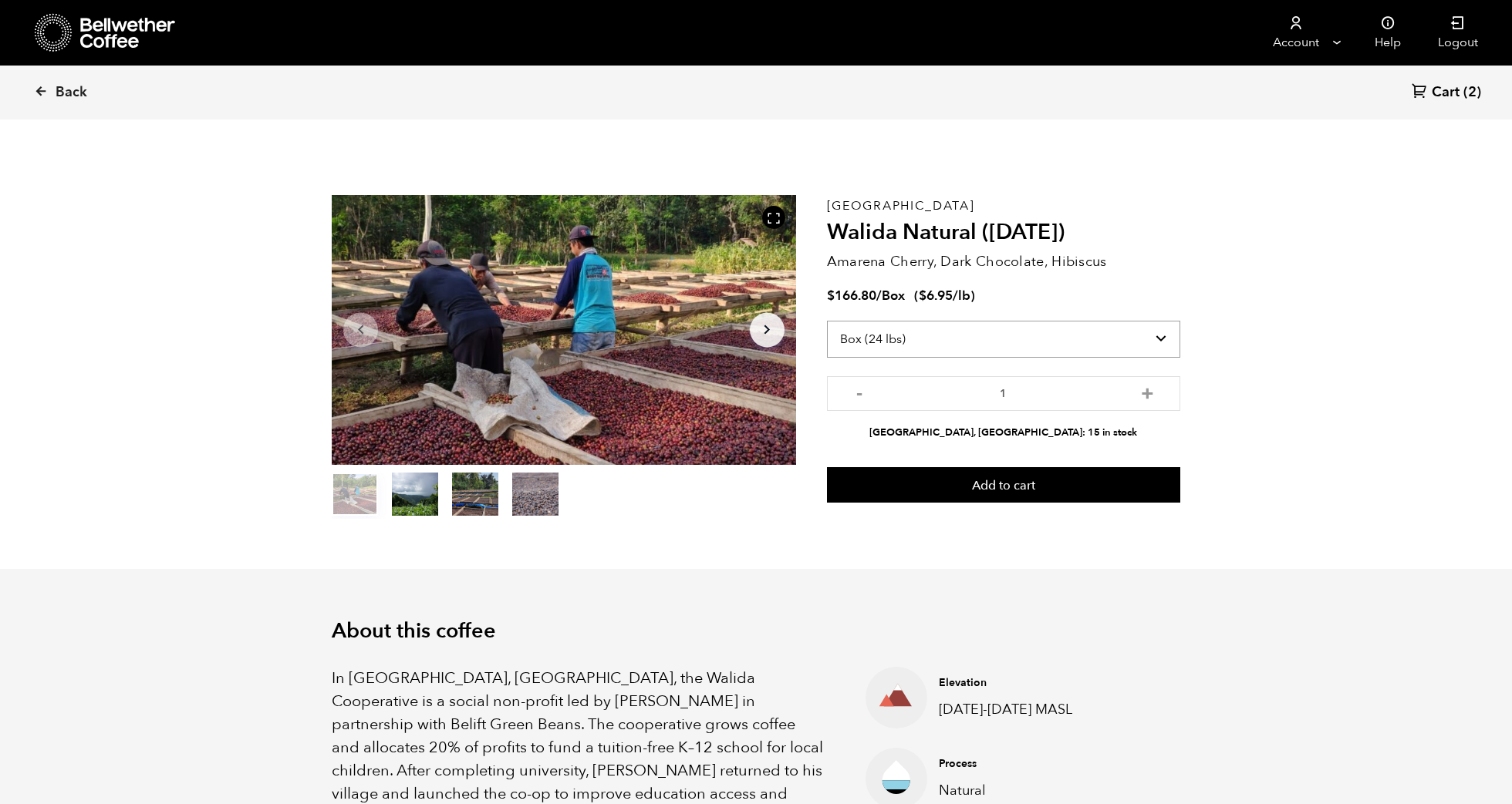
click at [921, 346] on select "Select size Bag (60kg) (132 lbs) Box (24 lbs)" at bounding box center [1003, 339] width 353 height 37
click at [1044, 345] on select "Select size Bag (60kg) (132 lbs) Box (24 lbs)" at bounding box center [1003, 339] width 353 height 37
click at [1121, 340] on select "Select size Bag (60kg) (132 lbs) Box (24 lbs)" at bounding box center [1003, 339] width 353 height 37
click at [1056, 347] on select "Select size Bag (60kg) (132 lbs) Box (24 lbs)" at bounding box center [1003, 339] width 353 height 37
select select "bag-3"
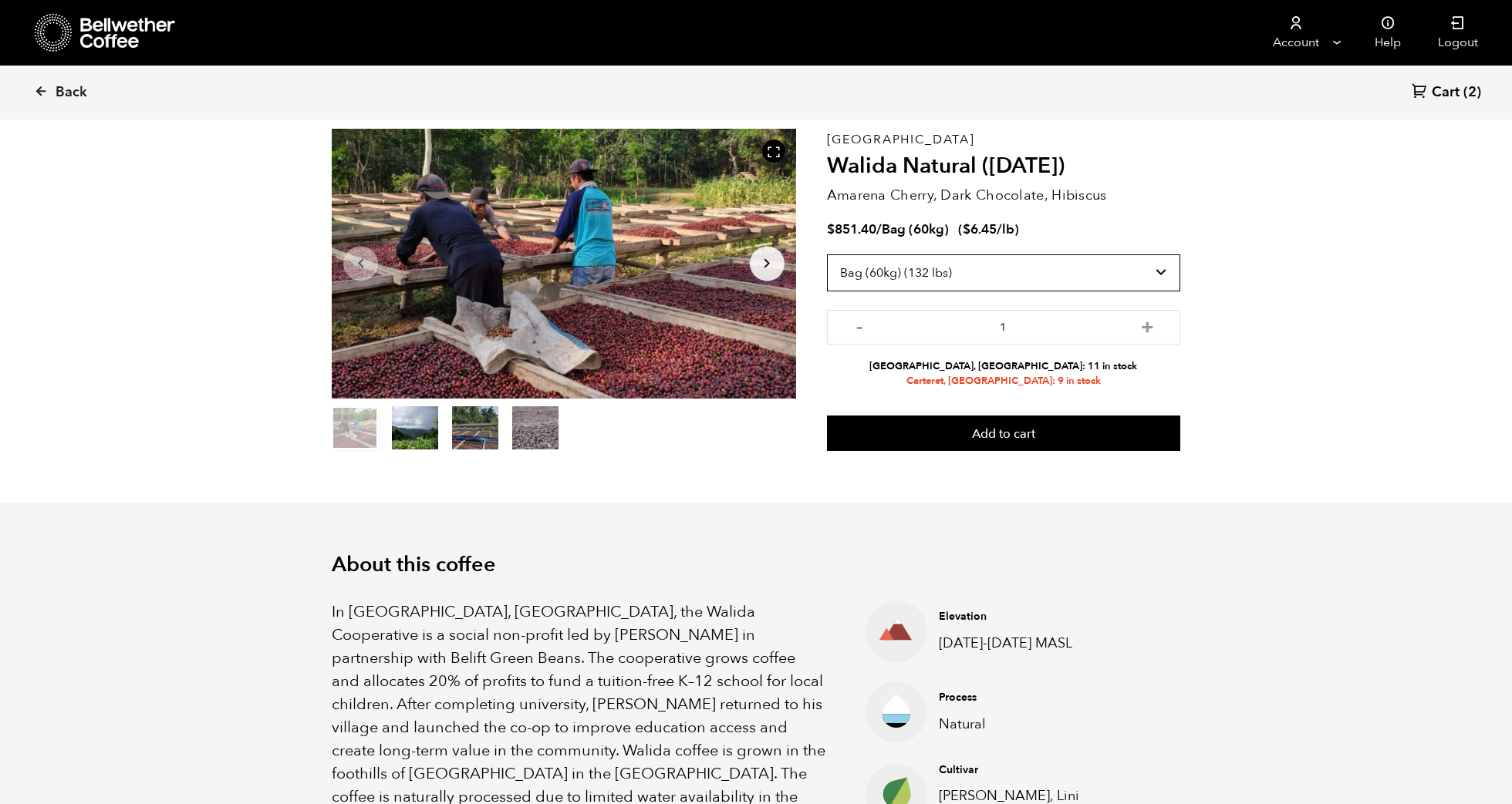
scroll to position [63, 0]
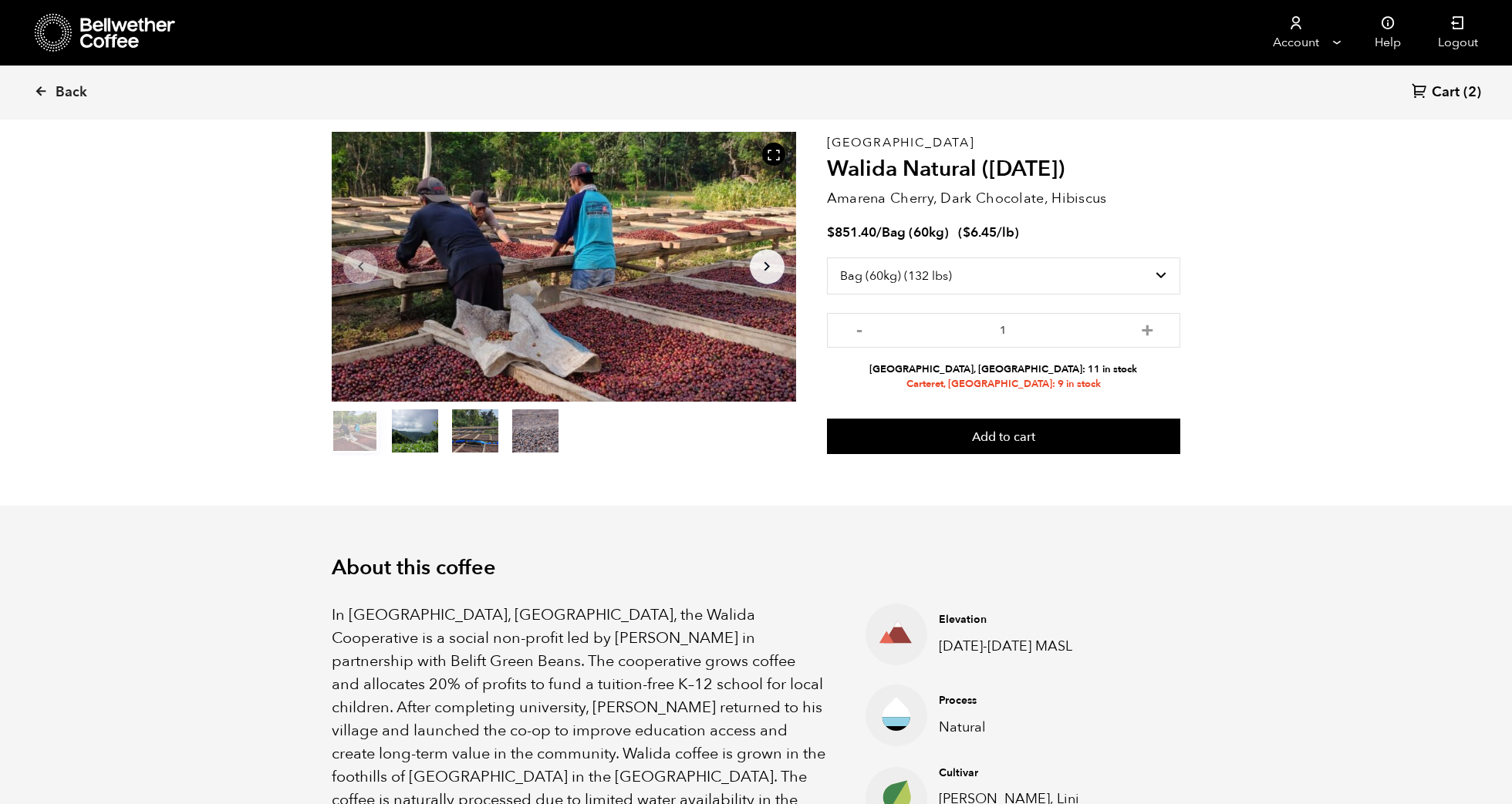
click at [1444, 87] on span "Cart" at bounding box center [1445, 92] width 28 height 18
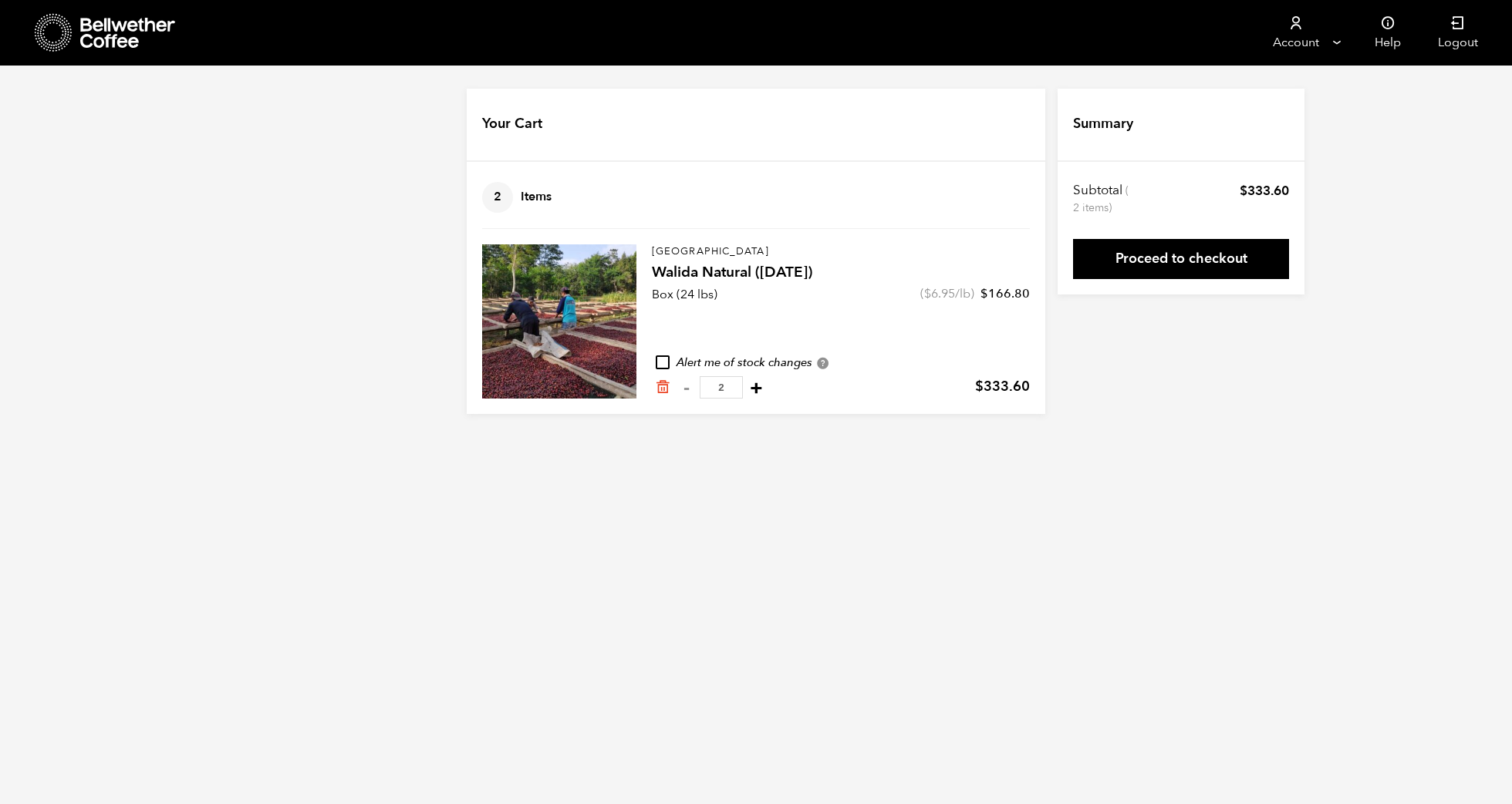
click at [751, 392] on button "+" at bounding box center [756, 388] width 19 height 15
type input "3"
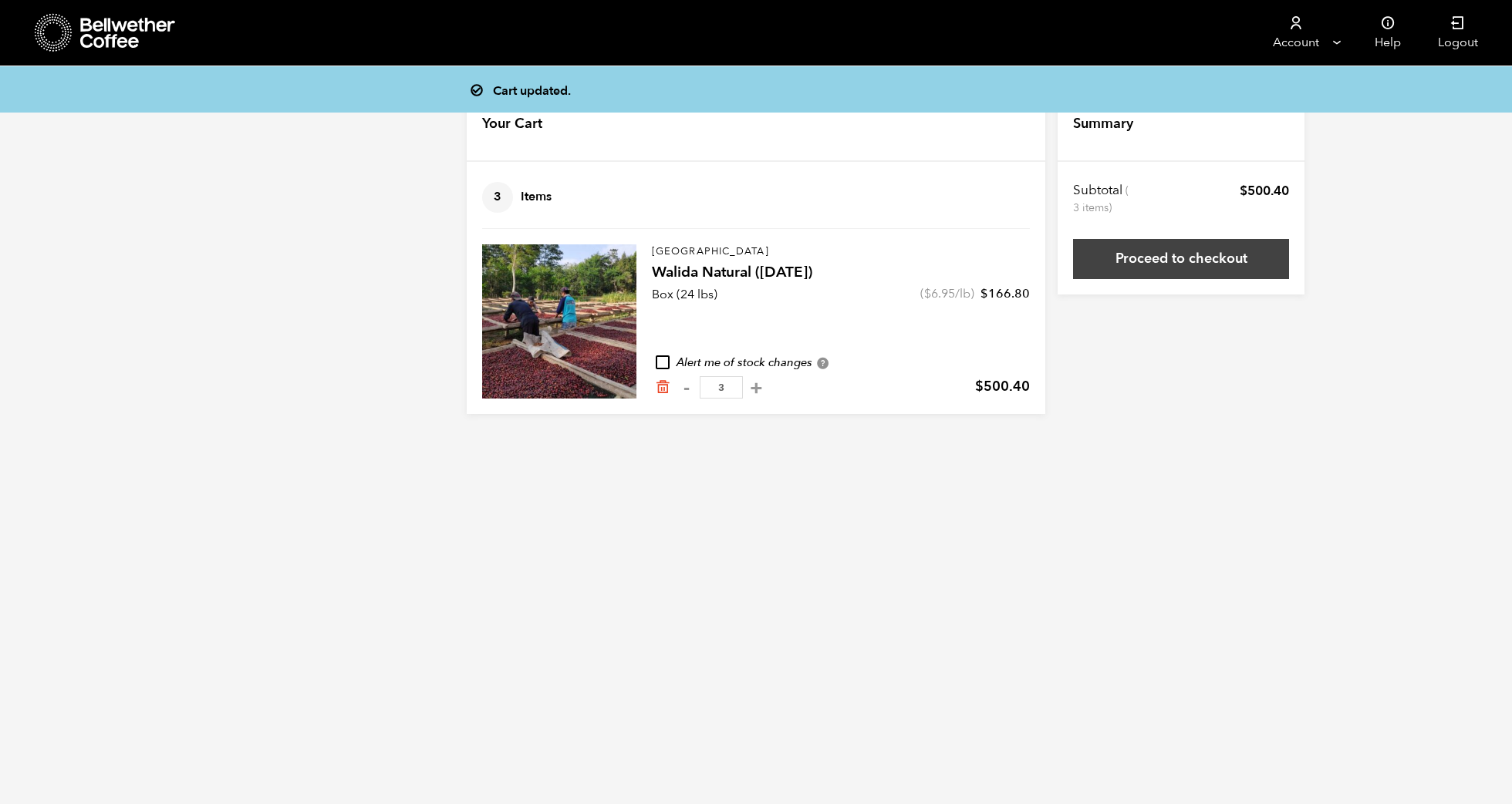
click at [1214, 251] on link "Proceed to checkout" at bounding box center [1181, 259] width 216 height 40
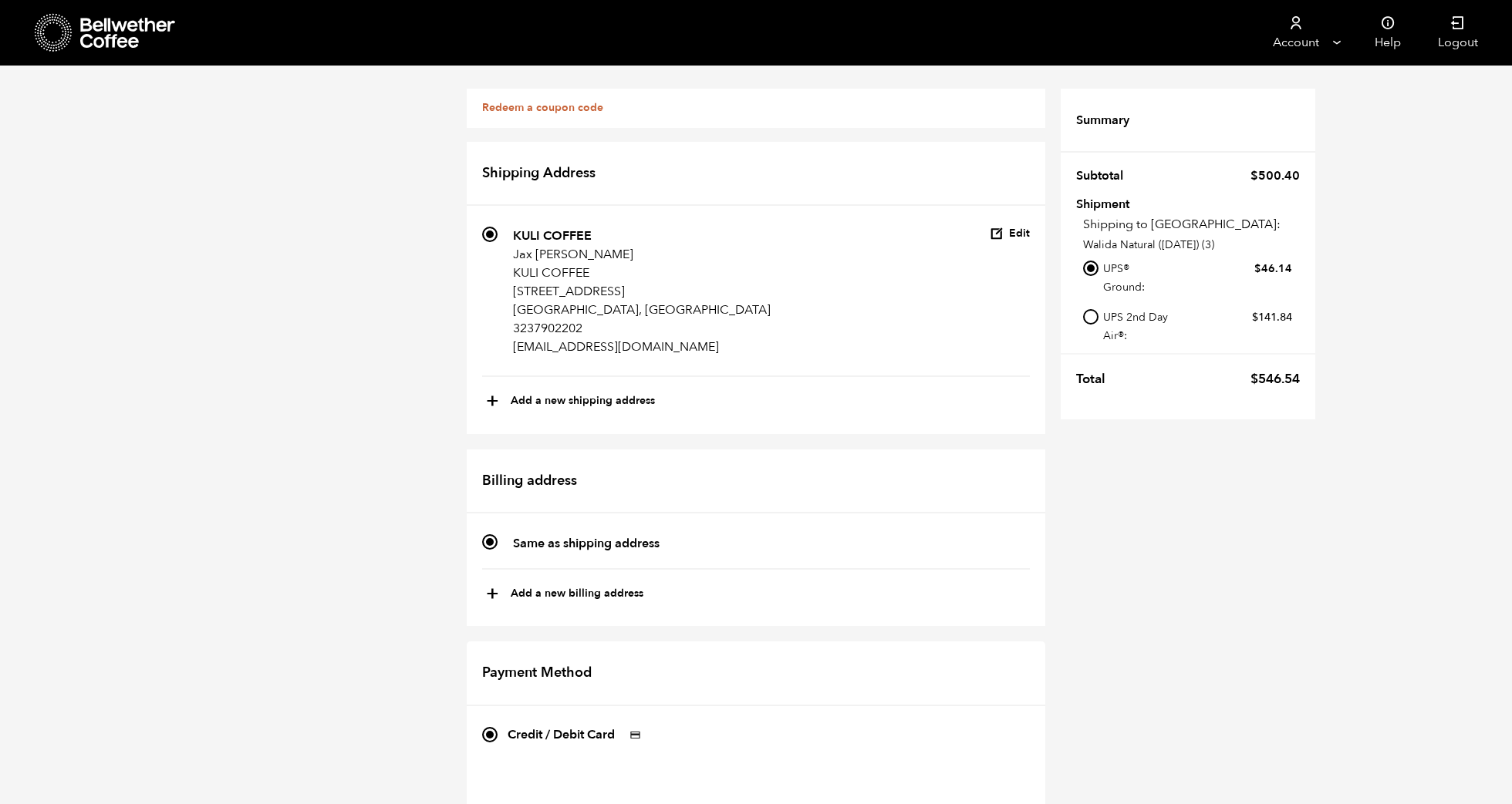
scroll to position [501, 0]
